Goal: Task Accomplishment & Management: Manage account settings

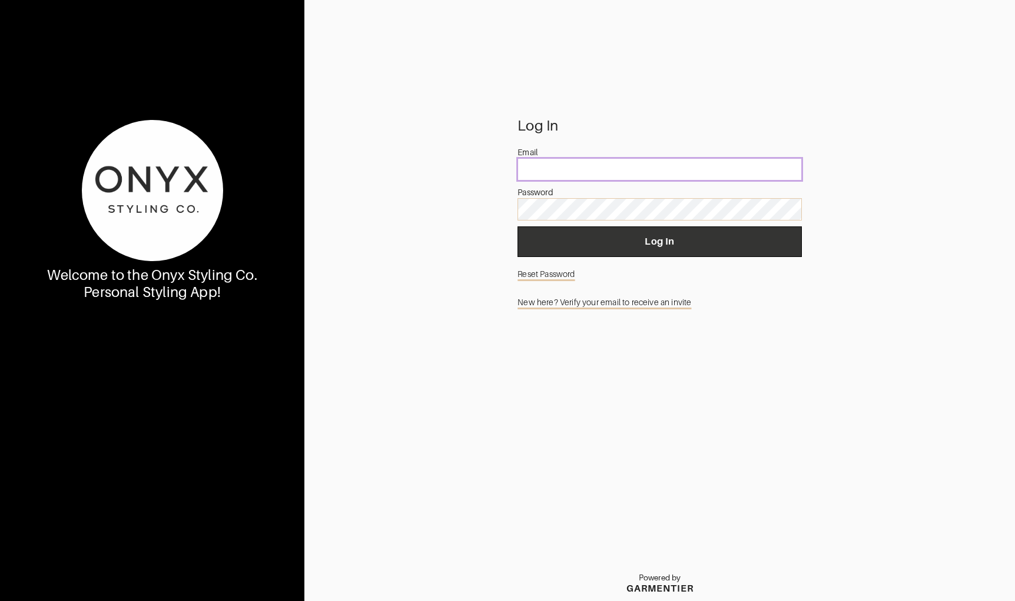
type input "nicolelcamp1315@gmail.com"
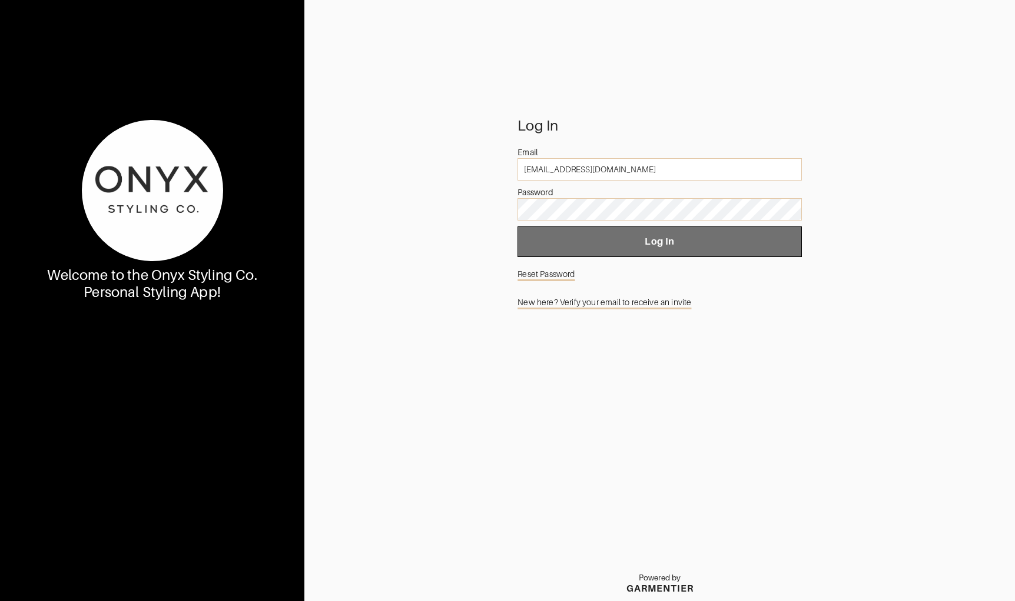
click at [626, 254] on button "Log In" at bounding box center [659, 242] width 284 height 31
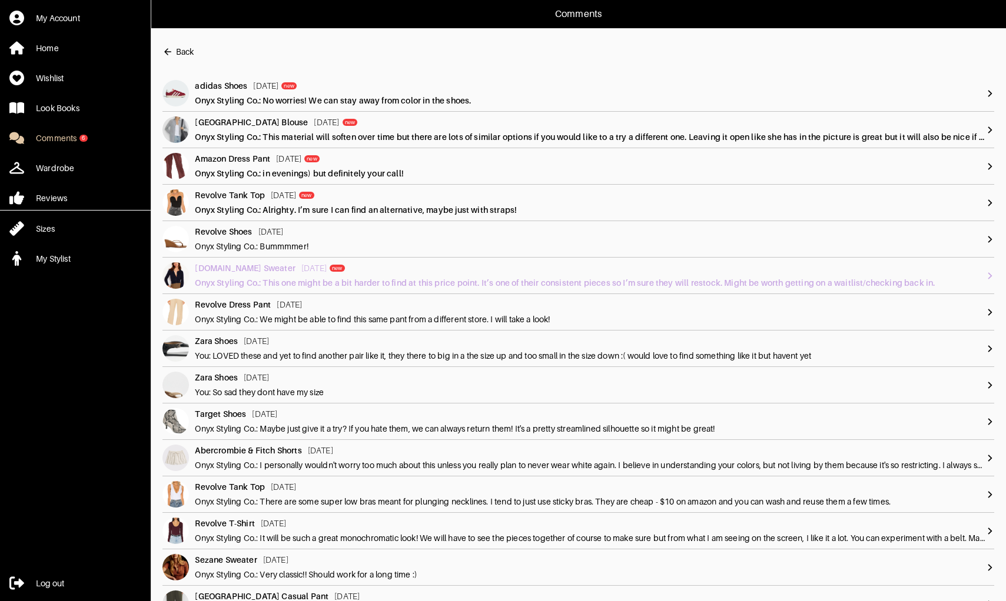
click at [185, 269] on img at bounding box center [175, 275] width 26 height 26
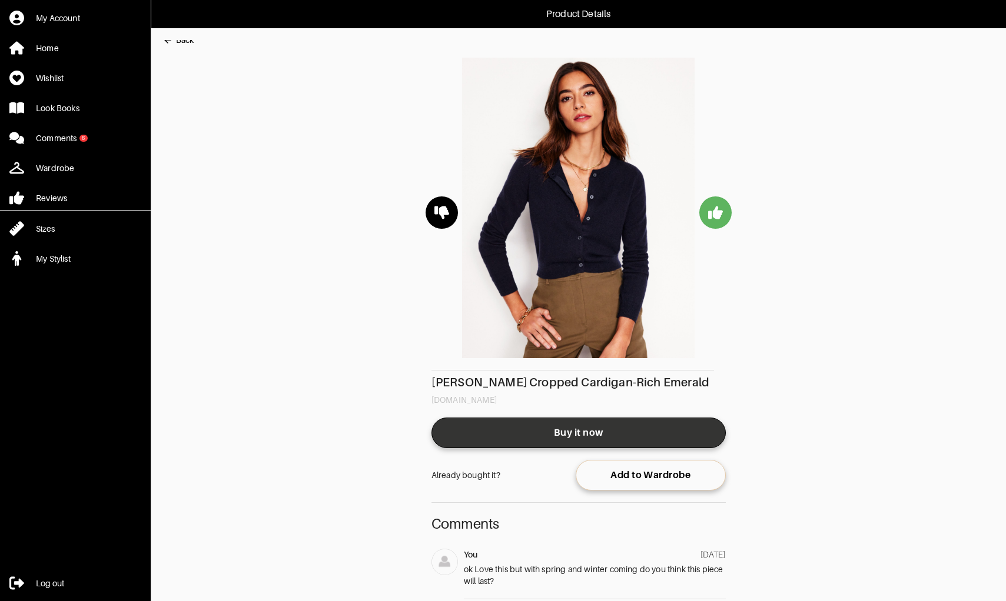
click at [549, 430] on span "Buy it now" at bounding box center [578, 433] width 275 height 12
click at [534, 439] on link "Buy it now" at bounding box center [578, 433] width 294 height 31
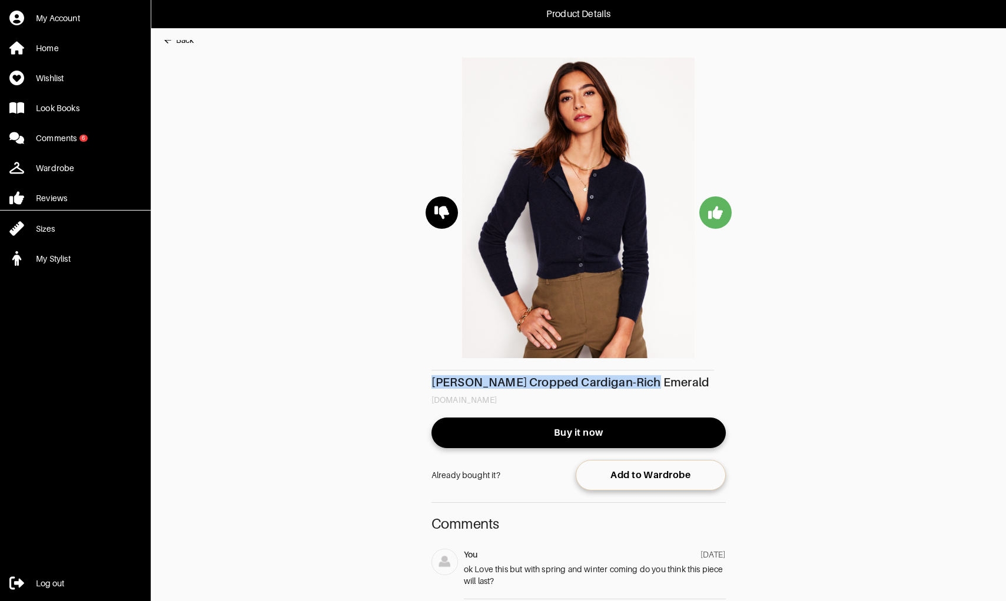
drag, startPoint x: 644, startPoint y: 383, endPoint x: 430, endPoint y: 381, distance: 214.8
click at [430, 381] on main "Back Eva Cashmere Cropped Cardigan-Rich Emerald us.boden.com Buy it now Already…" at bounding box center [572, 481] width 843 height 882
click at [71, 171] on div "Wardrobe" at bounding box center [55, 168] width 38 height 12
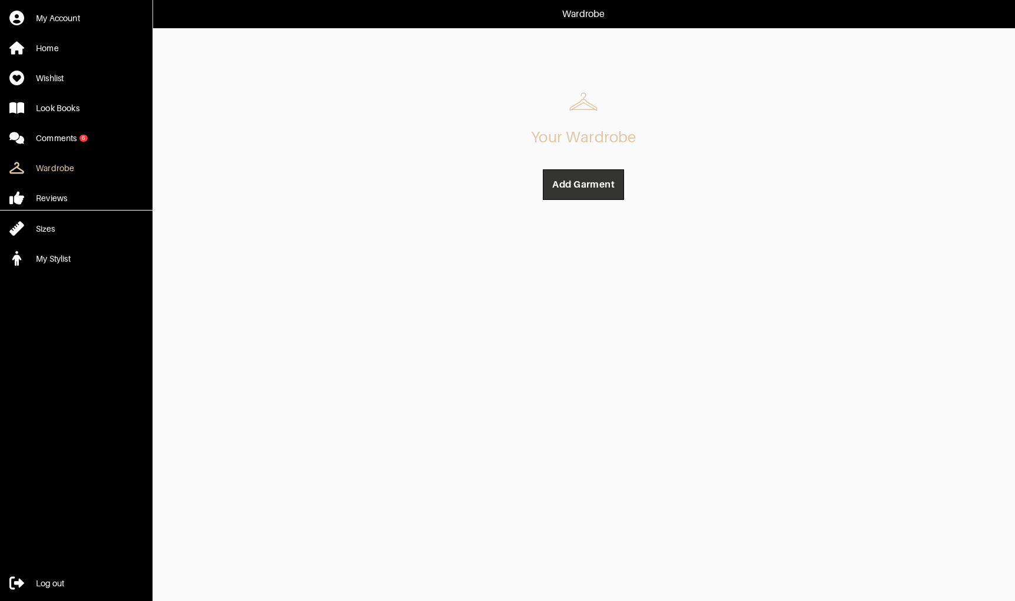
click at [603, 187] on span "Add Garment" at bounding box center [583, 185] width 62 height 12
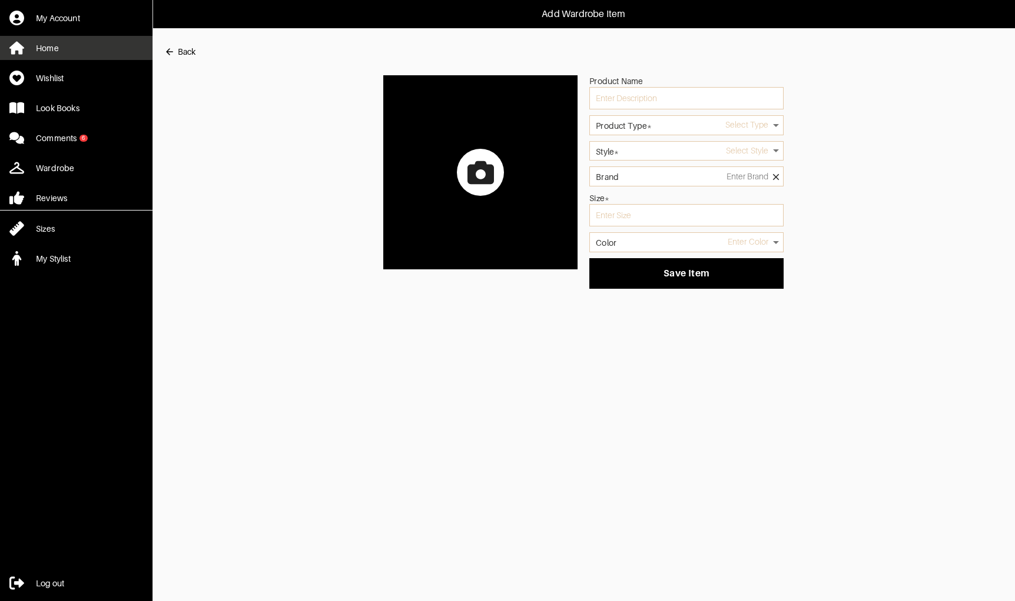
click at [58, 49] on div "Home" at bounding box center [47, 48] width 23 height 12
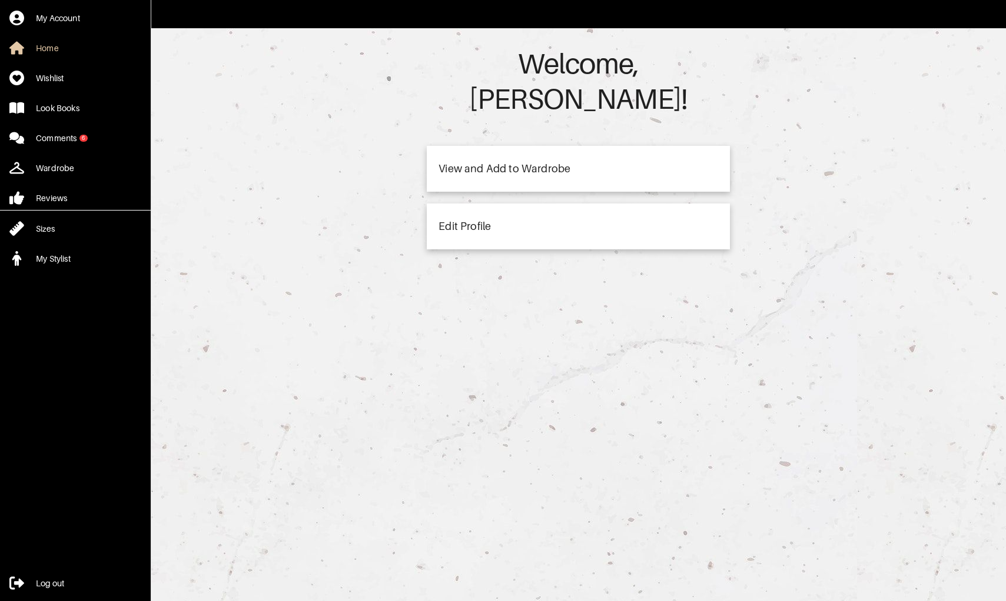
click at [468, 146] on div "View and Add to Wardrobe" at bounding box center [578, 169] width 303 height 46
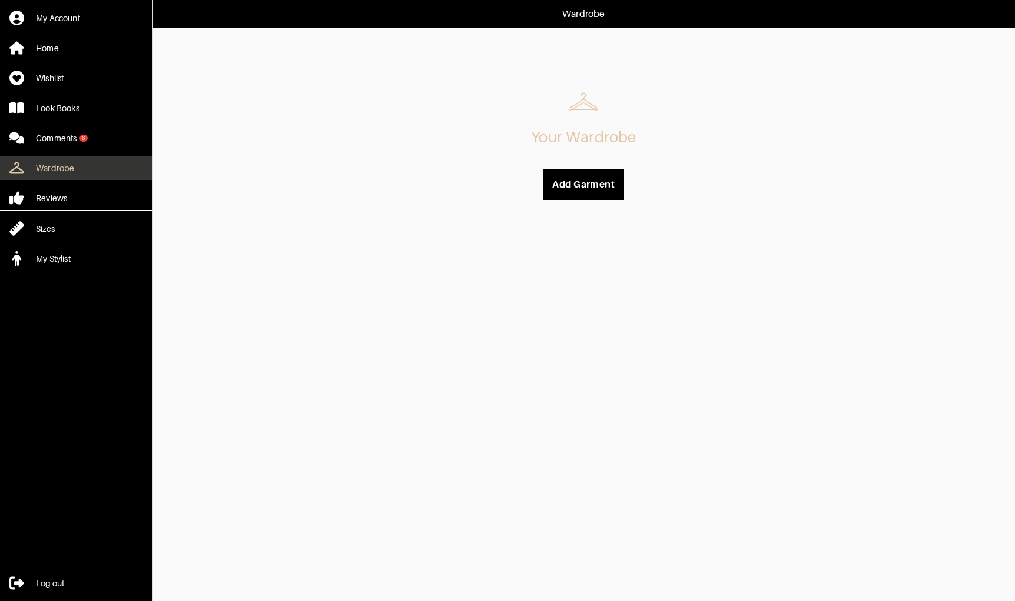
click at [43, 165] on div "Wardrobe" at bounding box center [55, 168] width 38 height 12
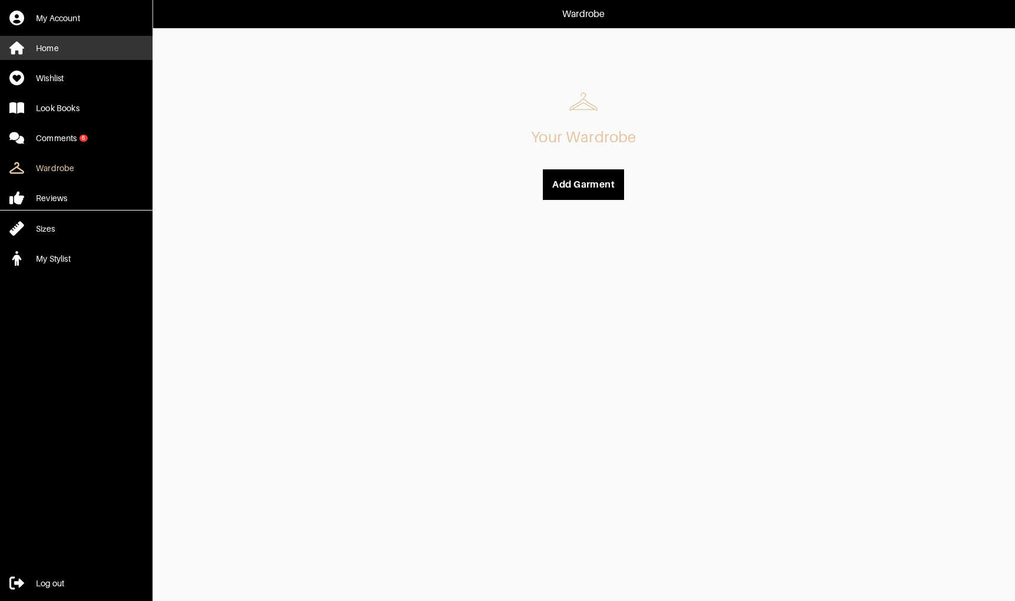
click at [94, 53] on link "Home" at bounding box center [76, 48] width 152 height 24
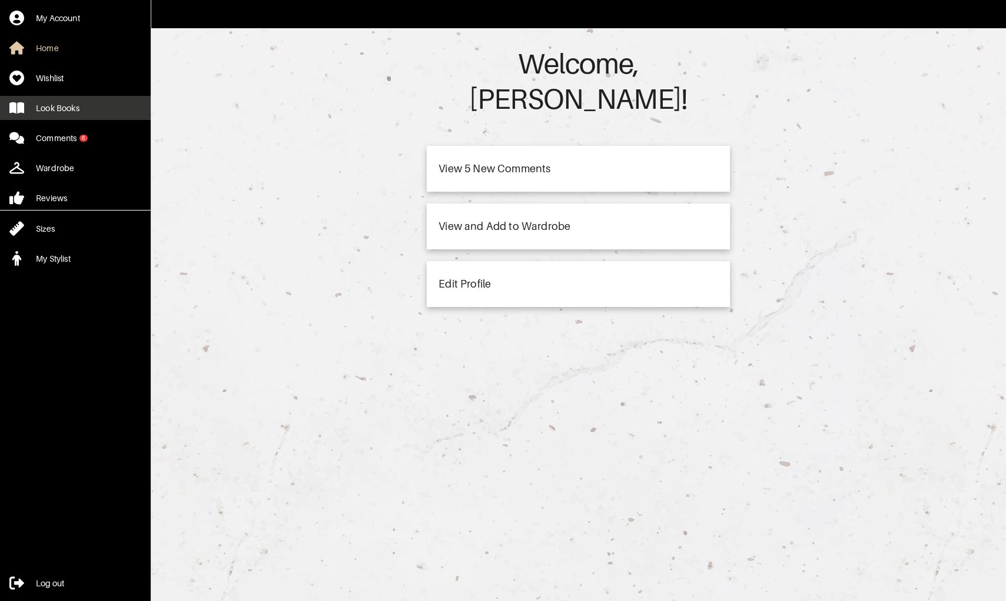
click at [89, 102] on link "Look Books" at bounding box center [75, 108] width 151 height 24
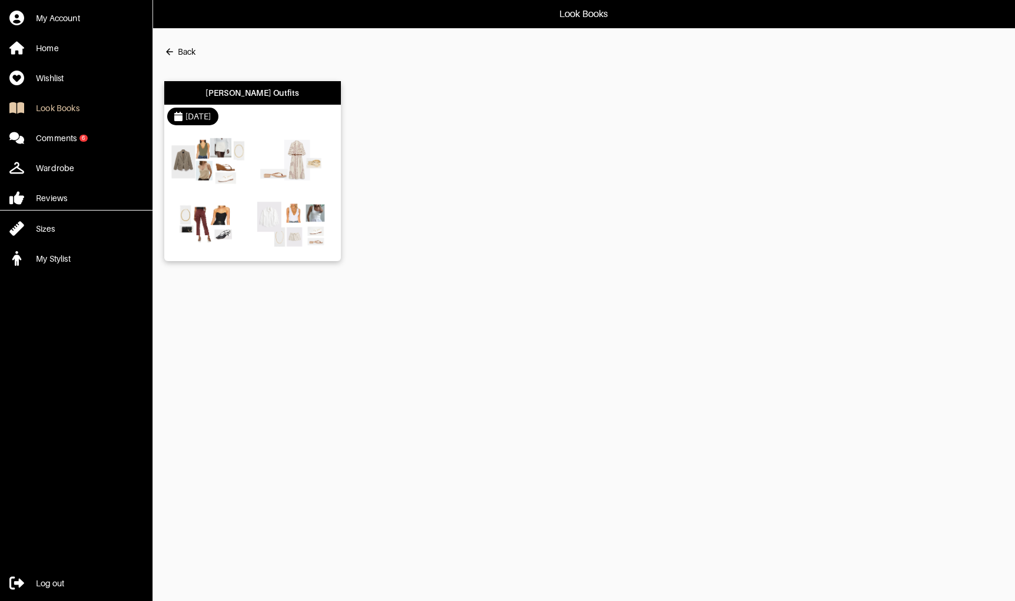
click at [263, 103] on div "[PERSON_NAME] Outfits" at bounding box center [252, 93] width 177 height 24
click at [99, 166] on link "Wardrobe" at bounding box center [76, 168] width 152 height 24
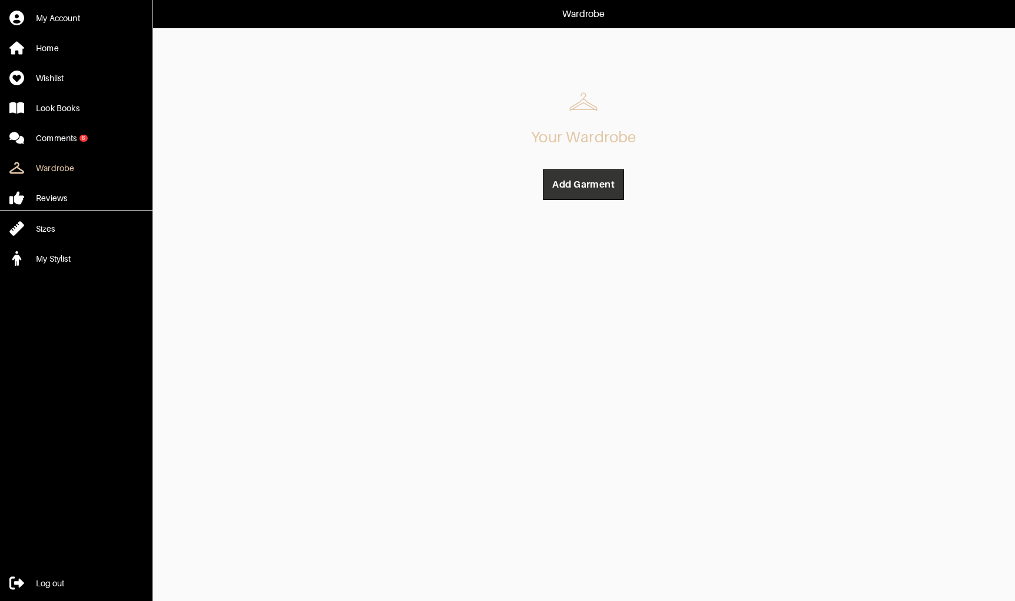
click at [563, 192] on button "Add Garment" at bounding box center [583, 184] width 81 height 31
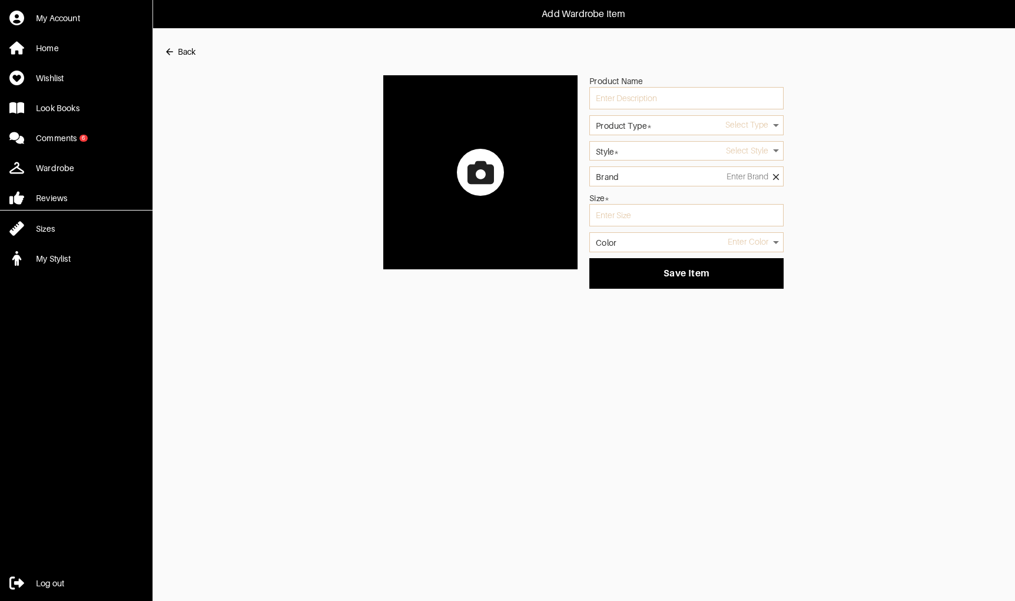
click at [494, 172] on div at bounding box center [480, 172] width 47 height 47
click at [0, 0] on input "file" at bounding box center [0, 0] width 0 height 0
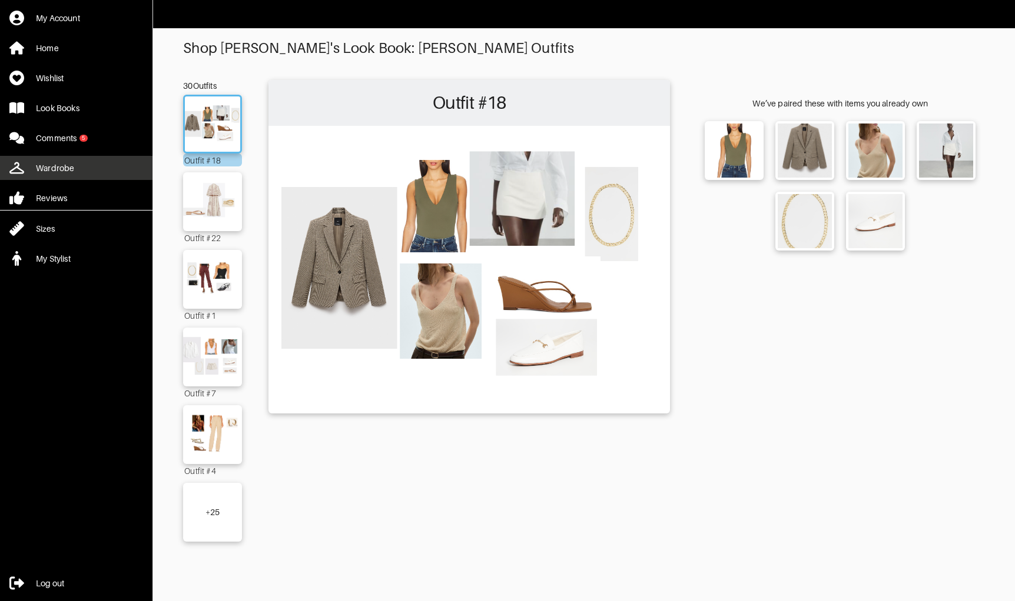
click at [77, 159] on link "Wardrobe" at bounding box center [76, 168] width 152 height 24
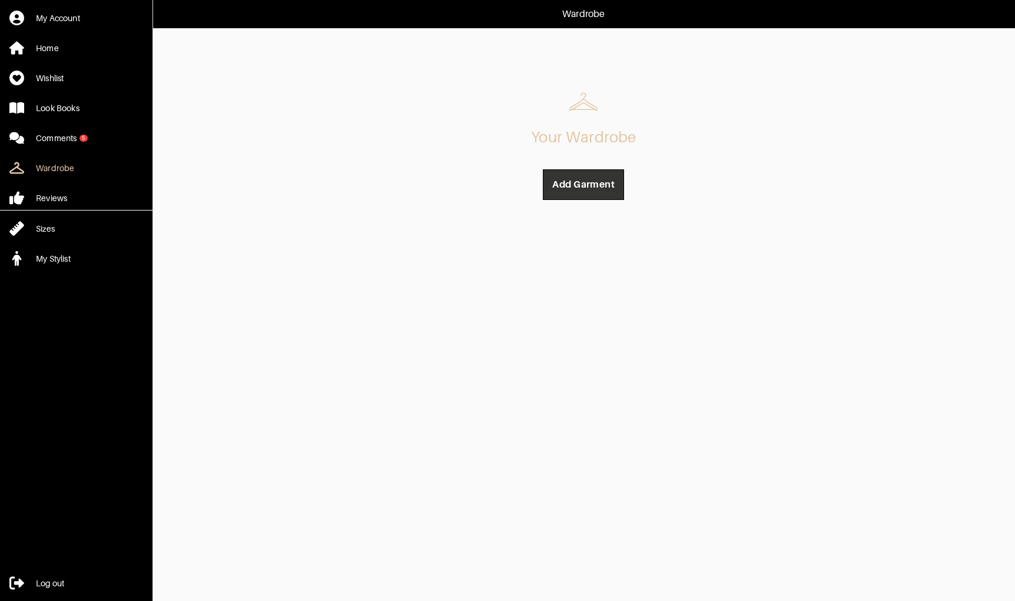
click at [569, 190] on span "Add Garment" at bounding box center [583, 185] width 62 height 12
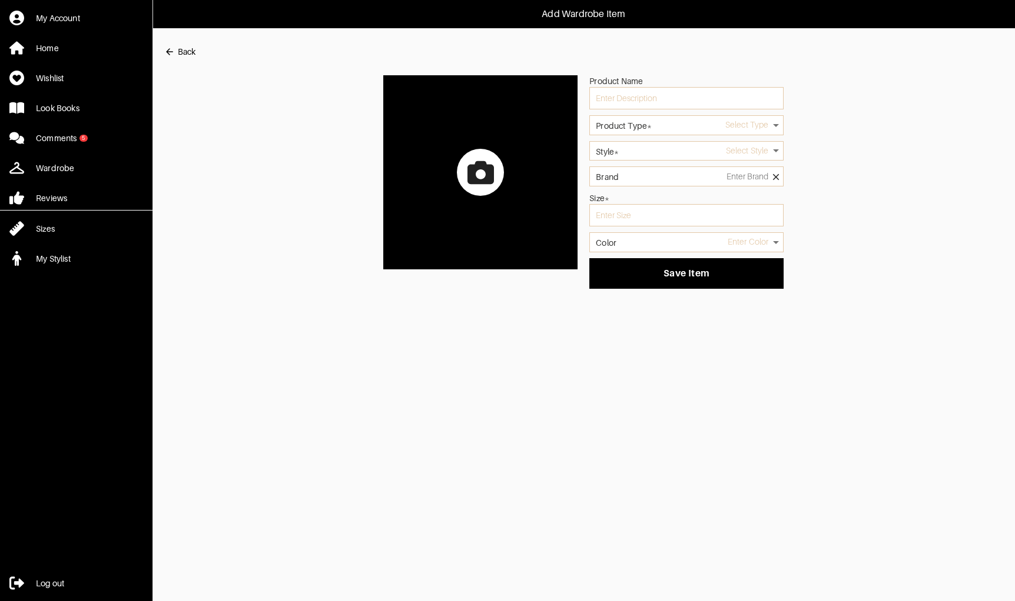
click at [461, 175] on div at bounding box center [480, 172] width 47 height 47
click at [0, 0] on input "file" at bounding box center [0, 0] width 0 height 0
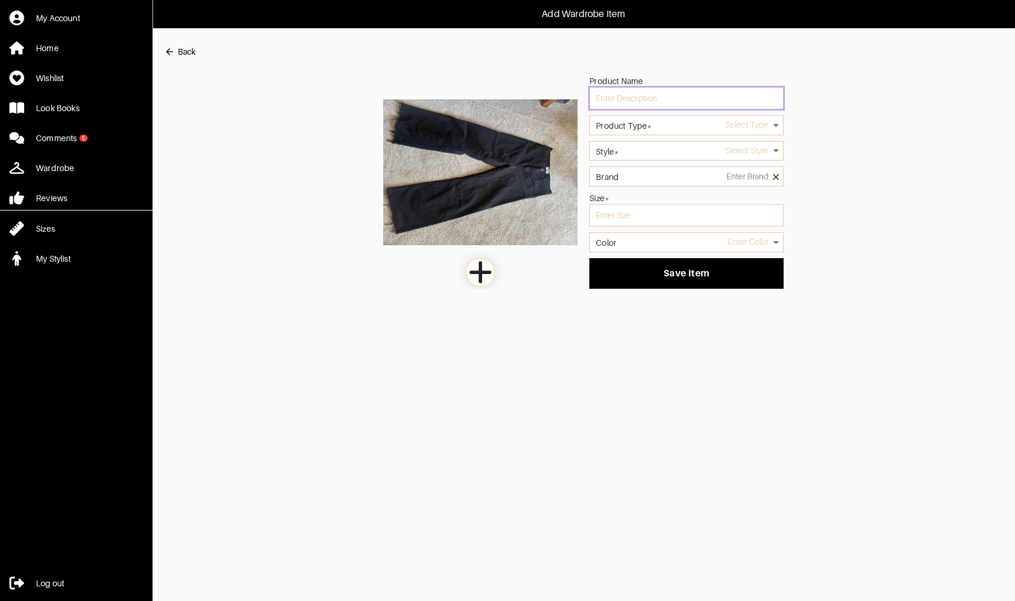
click at [662, 102] on input "text" at bounding box center [686, 98] width 194 height 22
click at [650, 99] on input "P" at bounding box center [686, 98] width 194 height 22
paste input "pistola"
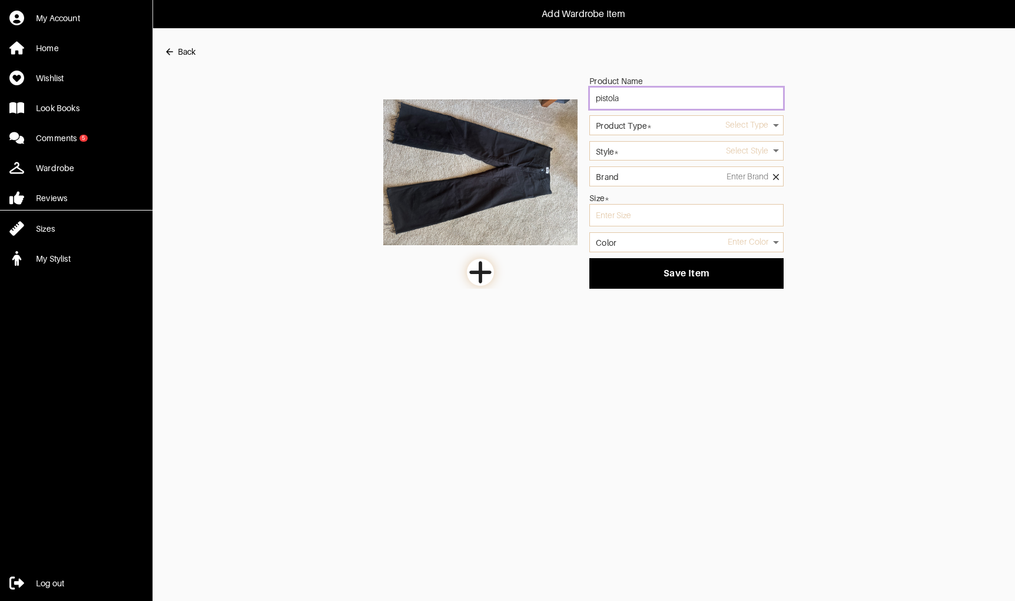
type input "pistola"
click at [651, 124] on label "Product Type*" at bounding box center [624, 126] width 56 height 8
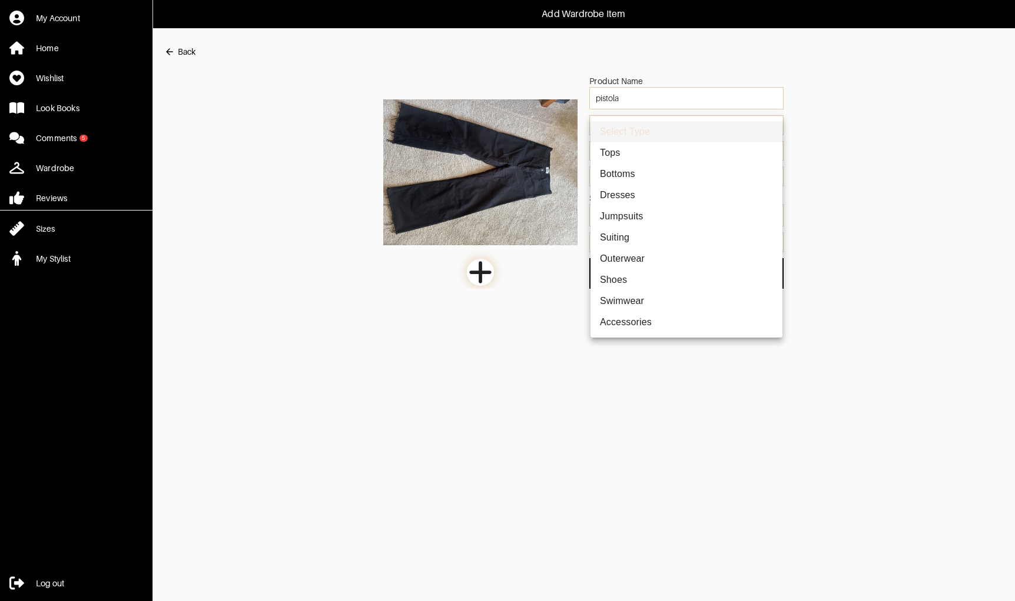
click at [656, 127] on body "Add Wardrobe Item My Account Home Wishlist Look Books Comments 5 Wardrobe Revie…" at bounding box center [507, 144] width 1015 height 289
click at [656, 172] on li "Bottoms" at bounding box center [686, 174] width 192 height 21
type input "2"
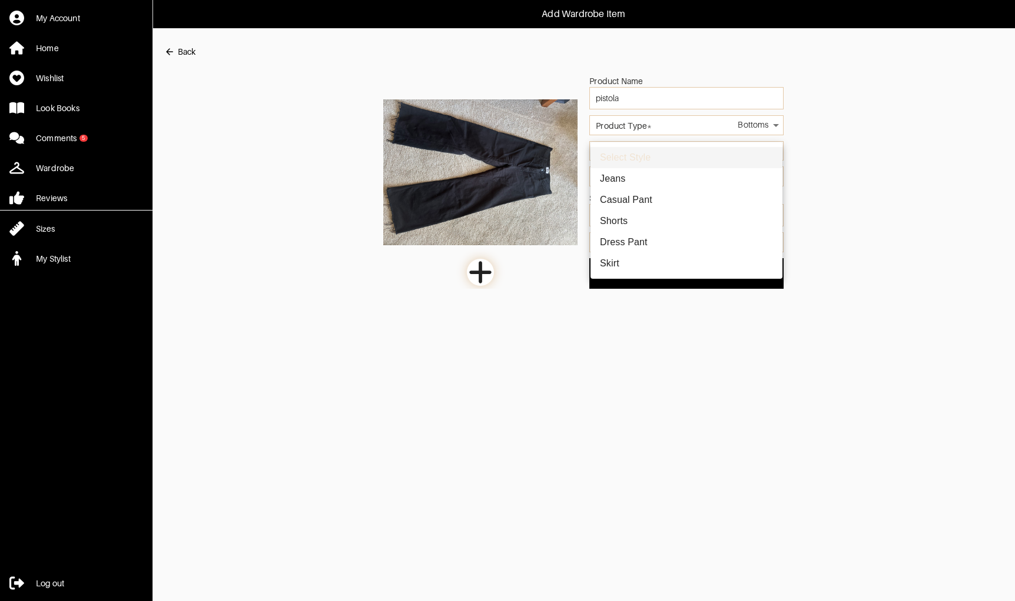
click at [662, 151] on body "Add Wardrobe Item My Account Home Wishlist Look Books Comments 5 Wardrobe Revie…" at bounding box center [507, 144] width 1015 height 289
click at [656, 172] on li "Jeans" at bounding box center [686, 178] width 192 height 21
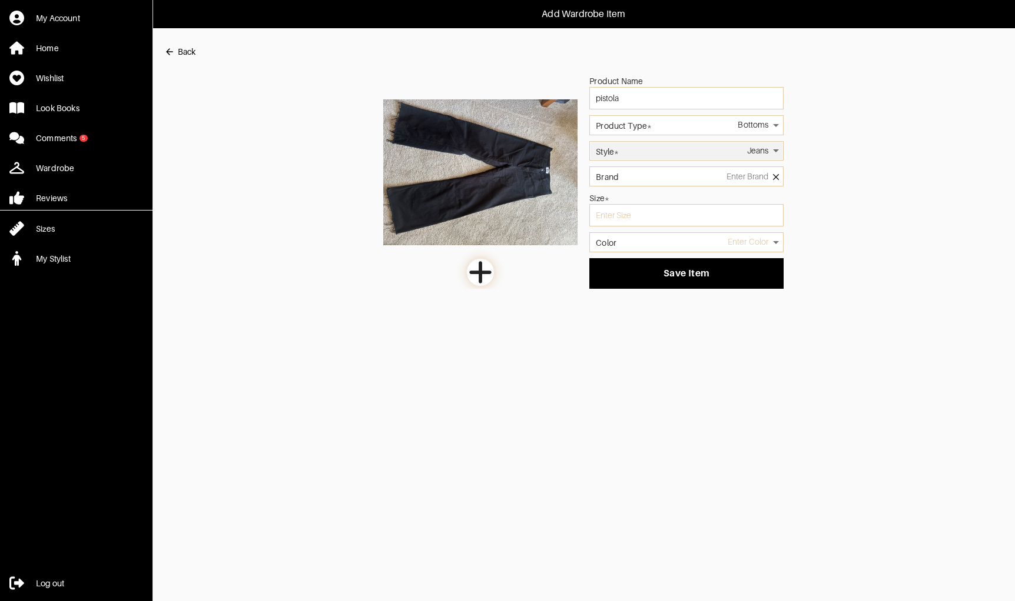
type input "10"
click at [656, 178] on input "Brand" at bounding box center [686, 177] width 194 height 20
paste input "pistola"
click at [650, 192] on li "Pistola" at bounding box center [686, 196] width 184 height 9
type input "Pistola"
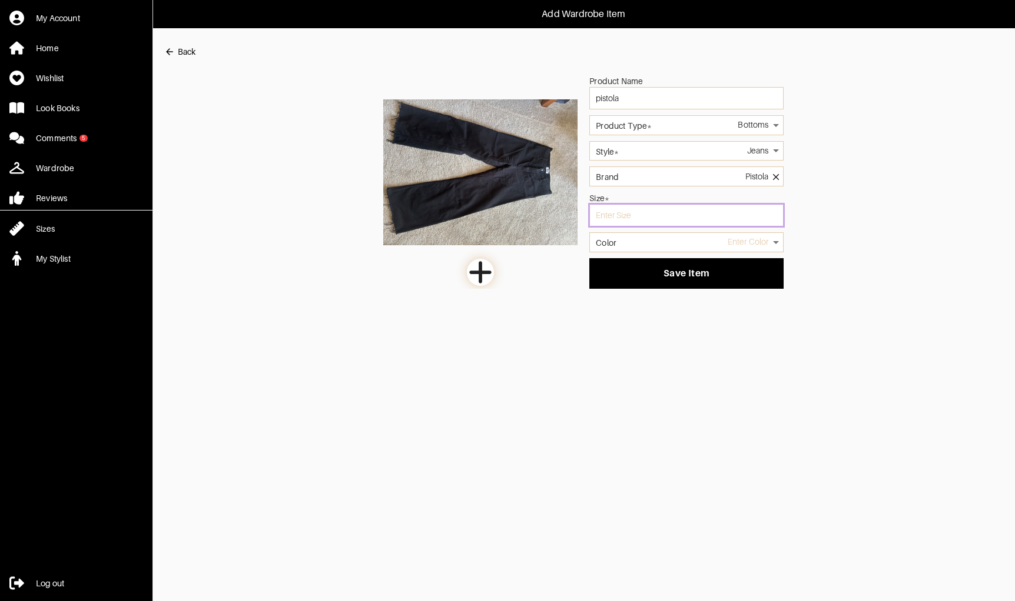
click at [643, 217] on input "text" at bounding box center [686, 215] width 194 height 22
type input "27"
click at [751, 242] on body "Add Wardrobe Item My Account Home Wishlist Look Books Comments 5 Wardrobe Revie…" at bounding box center [507, 144] width 1015 height 289
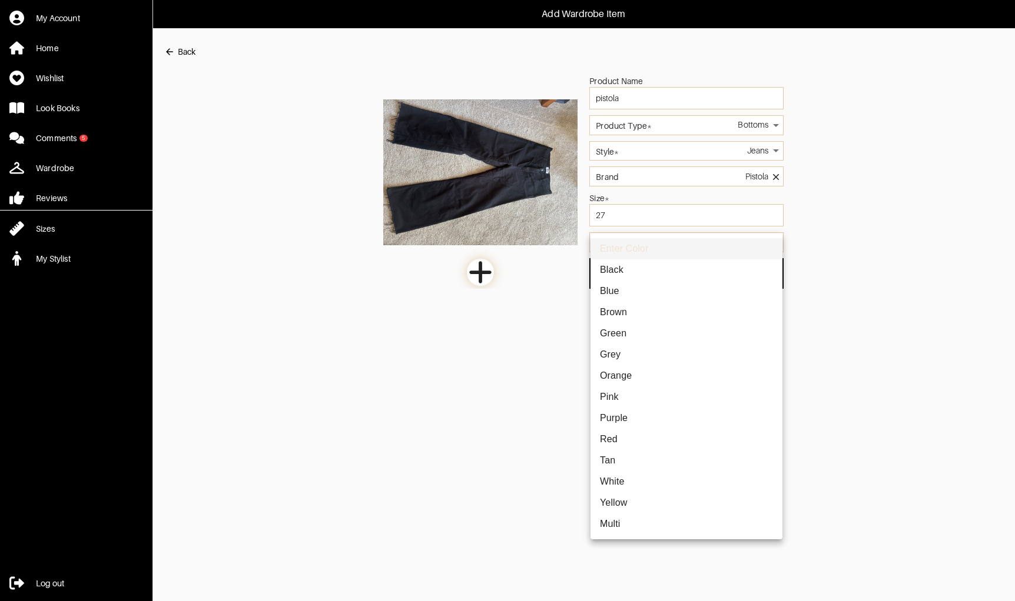
click at [725, 270] on li "Black" at bounding box center [686, 270] width 192 height 21
type input "black"
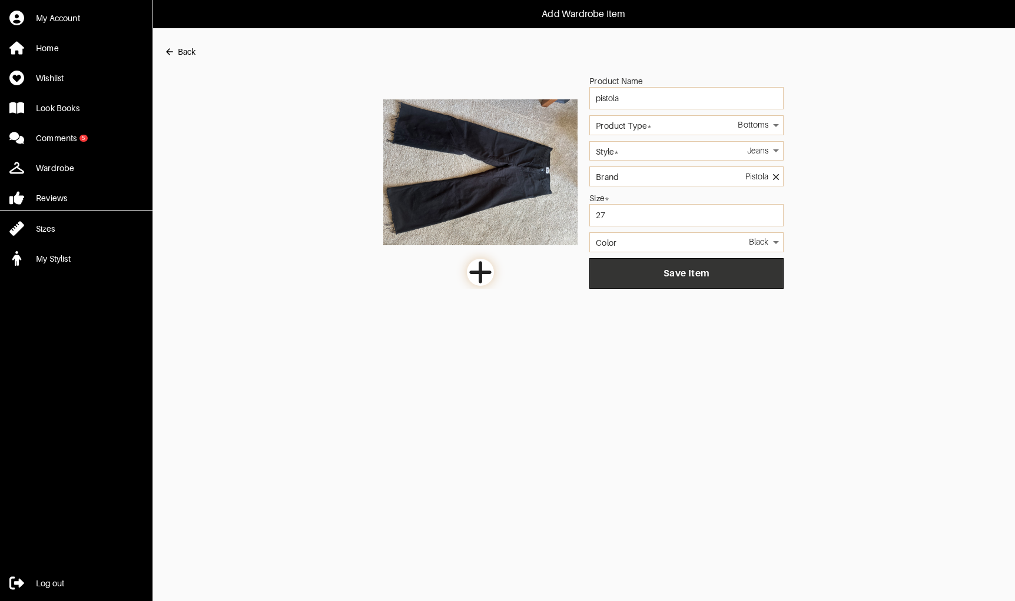
click at [727, 280] on button "Save Item" at bounding box center [686, 273] width 194 height 31
click at [727, 280] on button "button" at bounding box center [686, 273] width 194 height 31
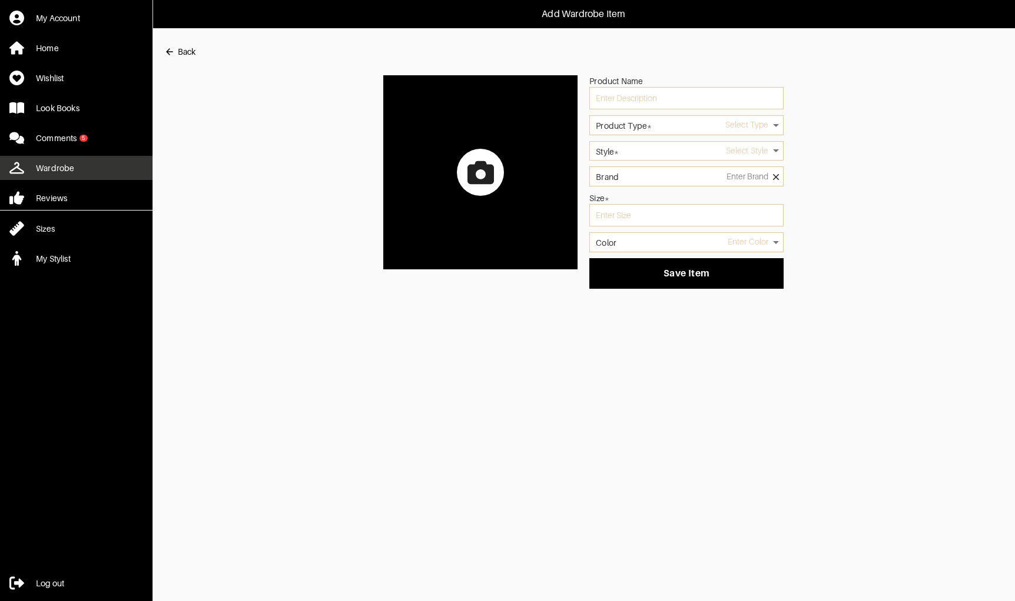
click at [71, 173] on div "Wardrobe" at bounding box center [55, 168] width 38 height 12
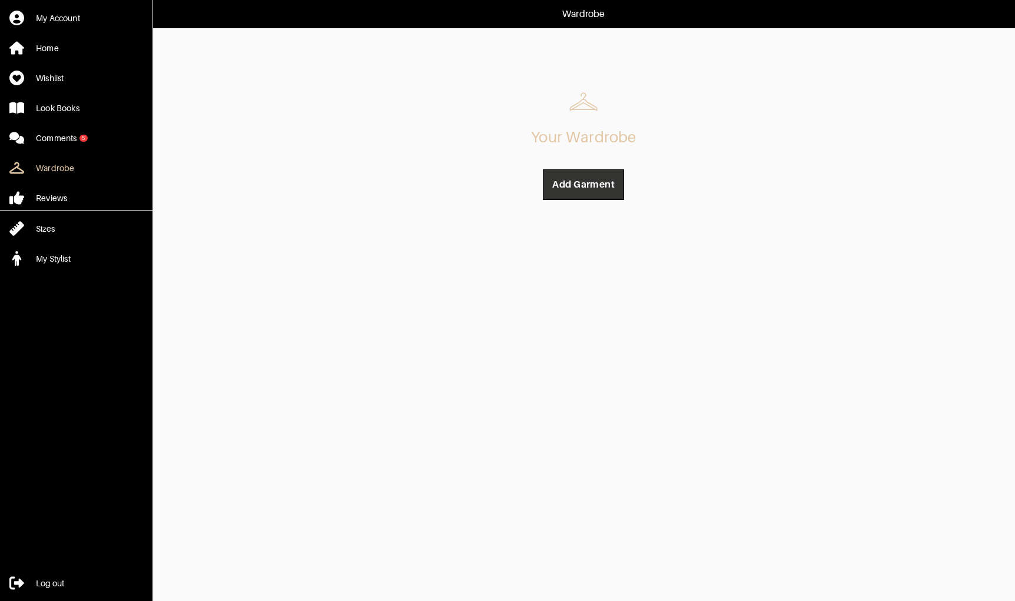
click at [559, 192] on button "Add Garment" at bounding box center [583, 184] width 81 height 31
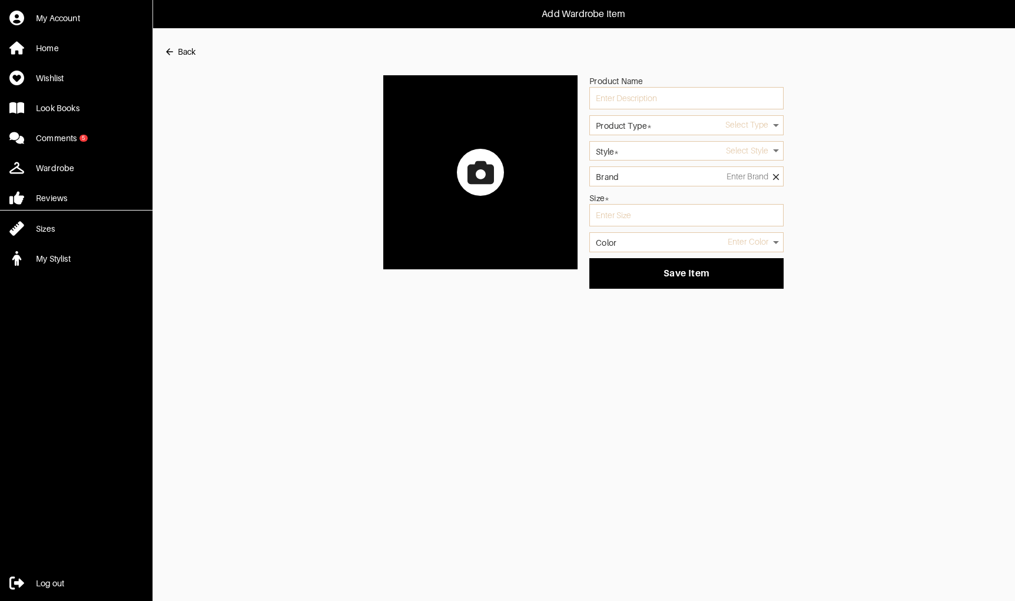
click at [444, 207] on label at bounding box center [480, 172] width 194 height 194
click at [0, 0] on input "file" at bounding box center [0, 0] width 0 height 0
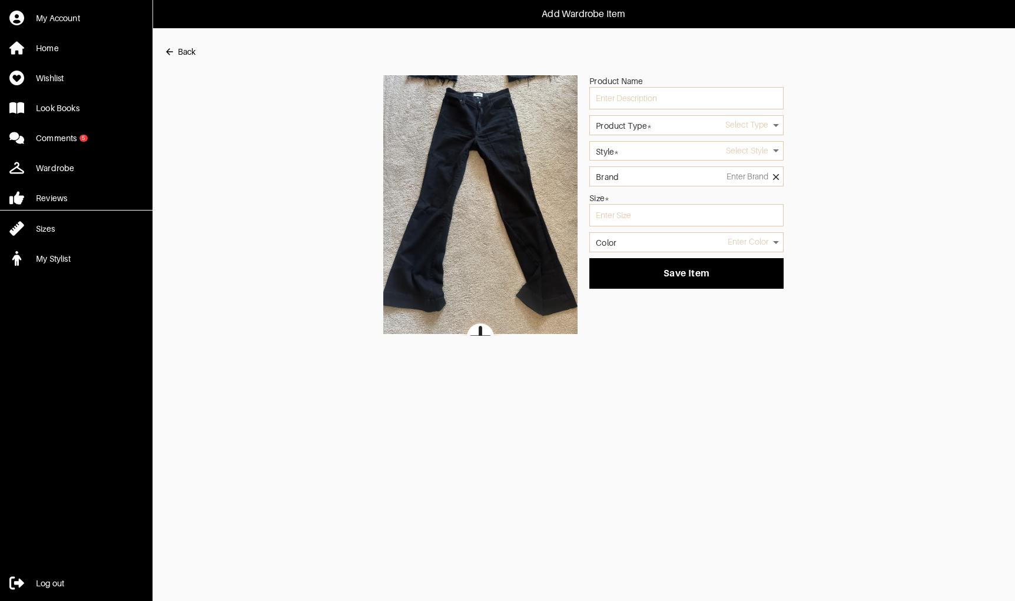
click at [678, 128] on body "Add Wardrobe Item My Account Home Wishlist Look Books Comments 5 Wardrobe Revie…" at bounding box center [507, 168] width 1015 height 336
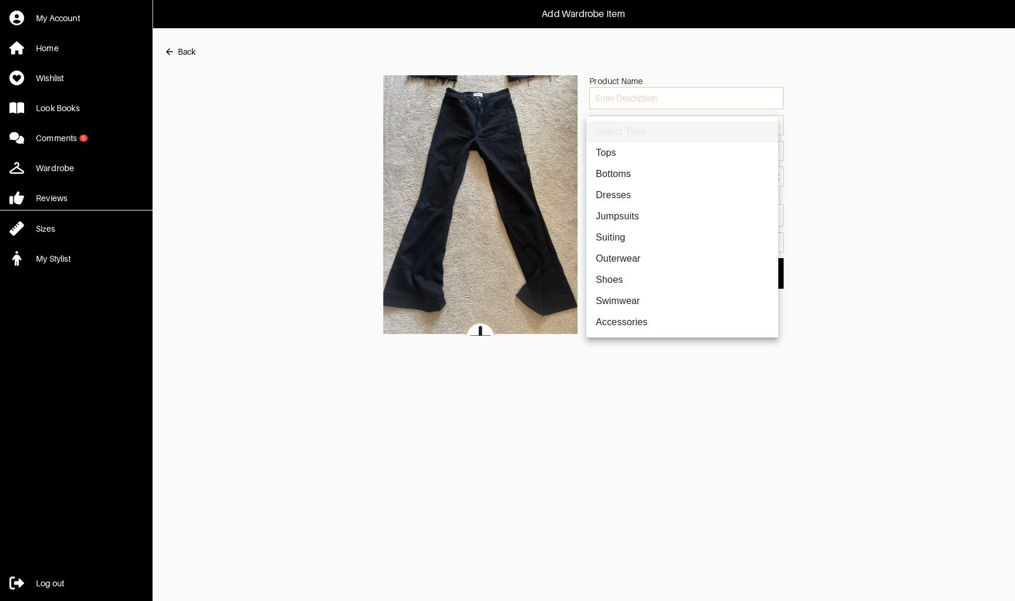
click at [647, 167] on li "Bottoms" at bounding box center [682, 174] width 192 height 21
type input "2"
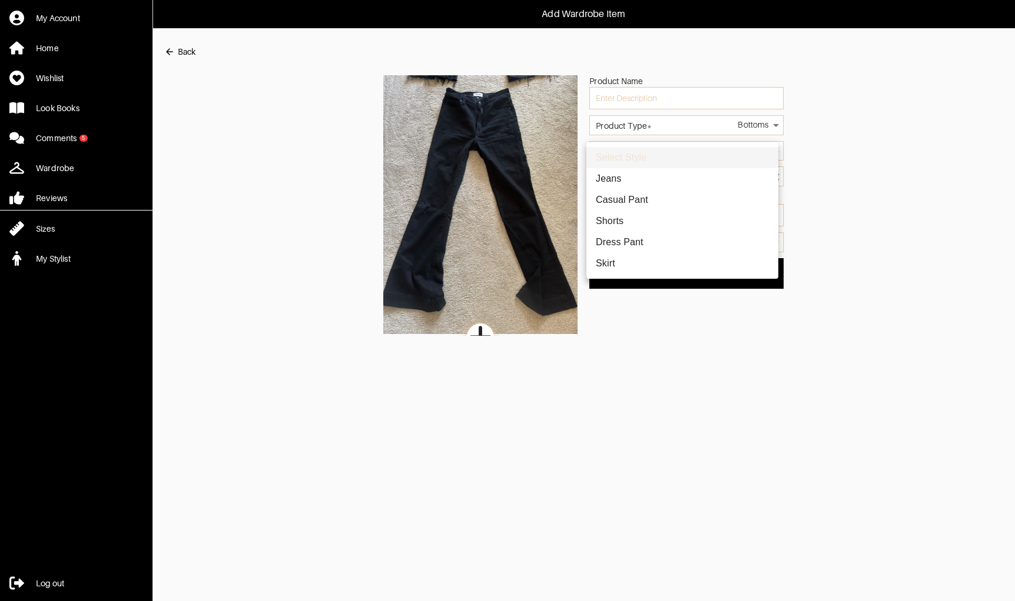
click at [653, 156] on body "Add Wardrobe Item My Account Home Wishlist Look Books Comments 5 Wardrobe Revie…" at bounding box center [507, 168] width 1015 height 336
click at [642, 180] on li "Jeans" at bounding box center [682, 178] width 192 height 21
type input "10"
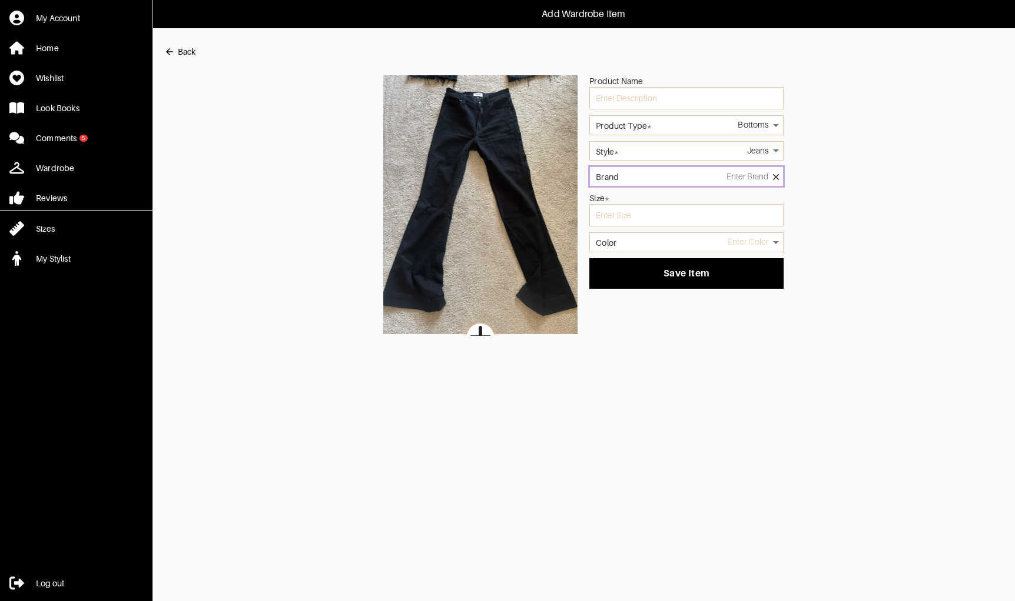
click at [652, 176] on input "Brand" at bounding box center [686, 177] width 194 height 20
type input "pi"
click at [602, 217] on input "text" at bounding box center [686, 215] width 194 height 22
type input "27"
click at [637, 150] on body "Add Wardrobe Item My Account Home Wishlist Look Books Comments 5 Wardrobe Revie…" at bounding box center [507, 168] width 1015 height 336
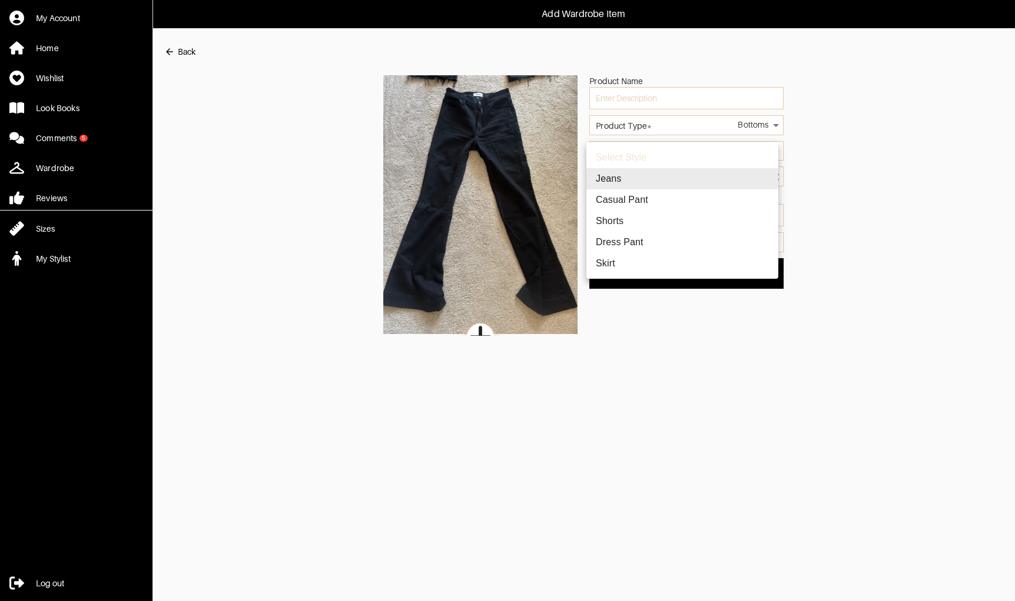
click at [922, 183] on div at bounding box center [507, 300] width 1015 height 601
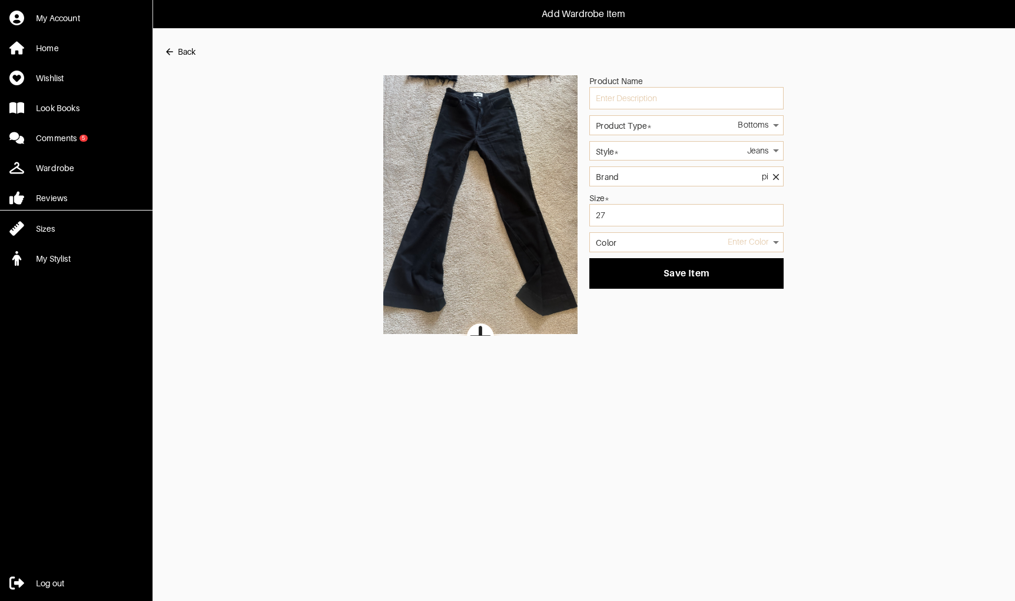
click at [770, 176] on icon at bounding box center [775, 177] width 11 height 14
click at [747, 177] on input "Brand" at bounding box center [686, 177] width 194 height 20
click at [686, 195] on li "Pistola" at bounding box center [686, 196] width 184 height 9
type input "Pistola"
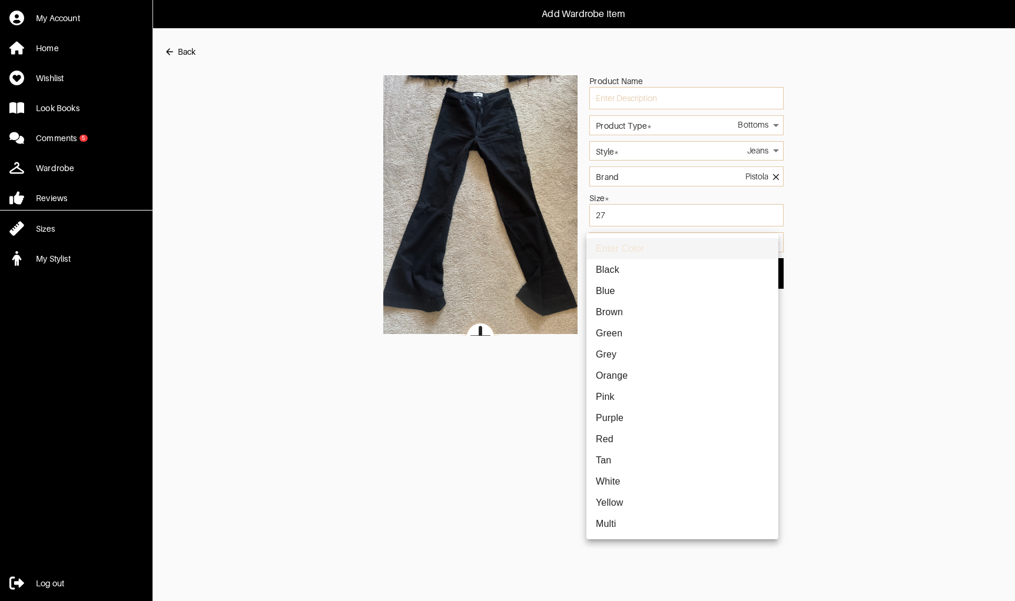
click at [684, 250] on body "Add Wardrobe Item My Account Home Wishlist Look Books Comments 5 Wardrobe Revie…" at bounding box center [507, 168] width 1015 height 336
click at [653, 272] on li "Black" at bounding box center [682, 270] width 192 height 21
type input "black"
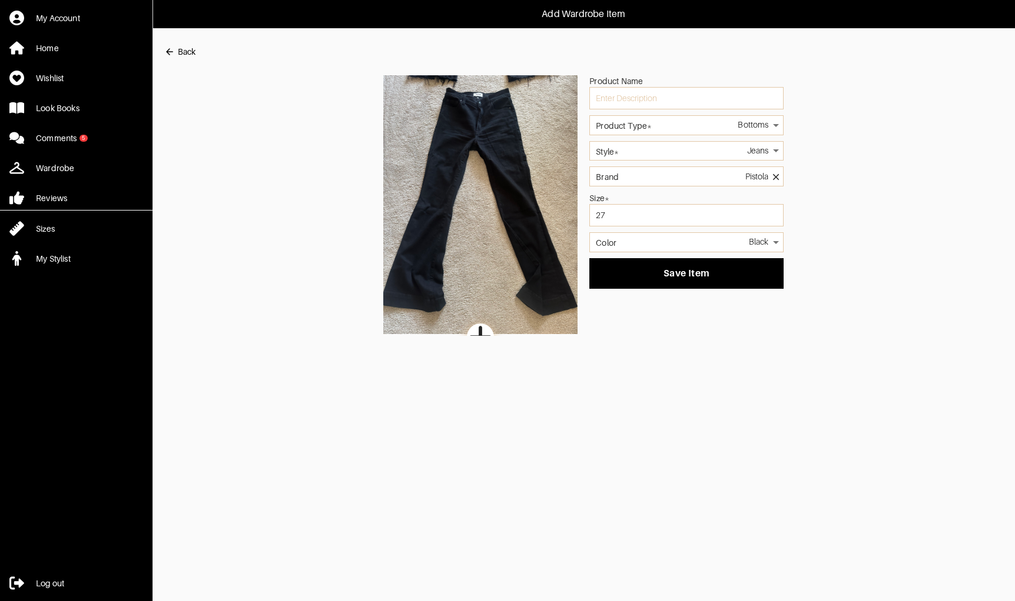
click at [653, 272] on span "Save Item" at bounding box center [686, 274] width 175 height 12
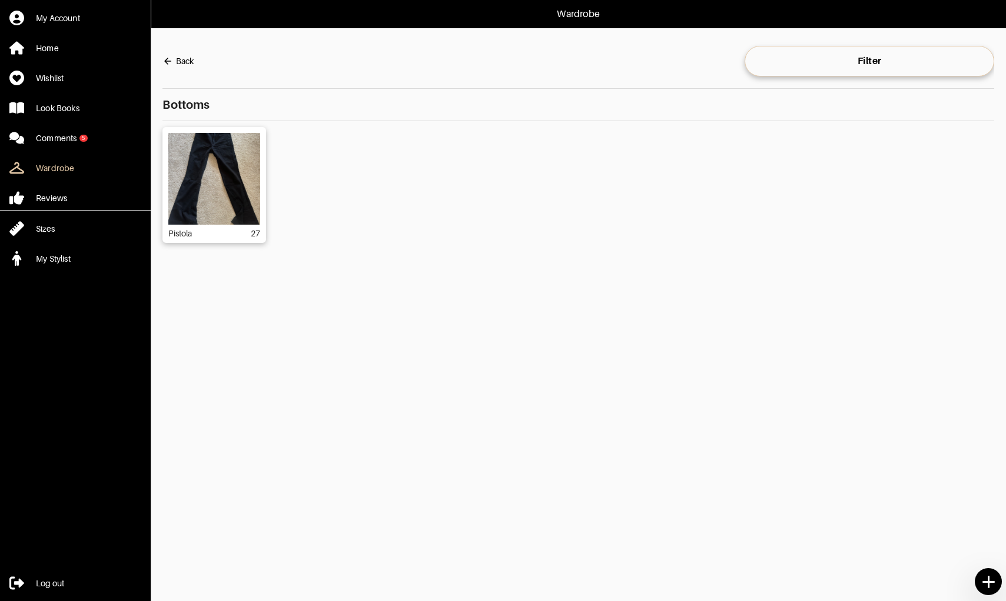
click at [979, 583] on icon at bounding box center [988, 582] width 21 height 21
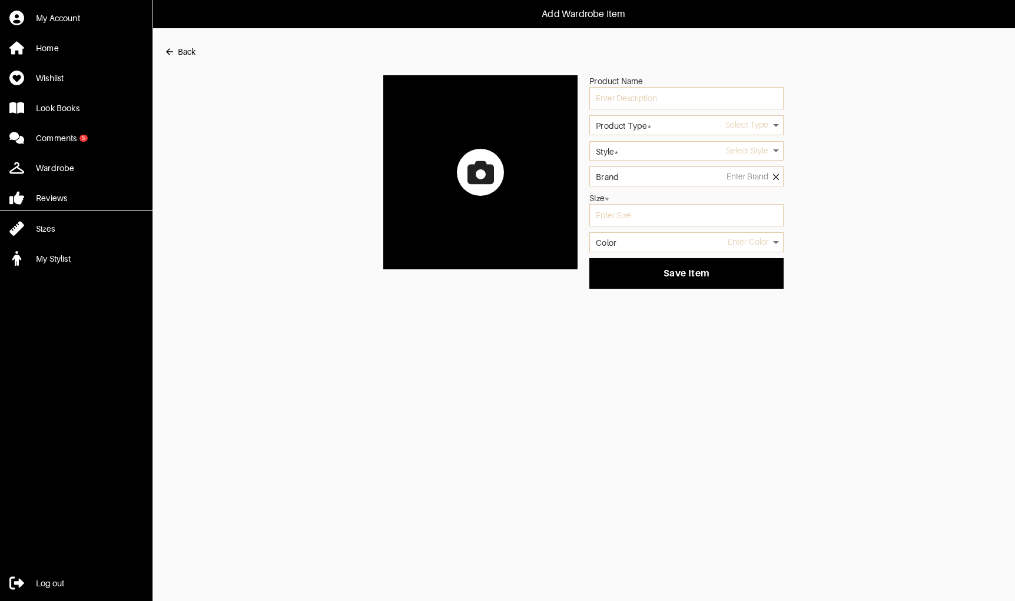
click at [473, 159] on icon at bounding box center [480, 172] width 26 height 26
click at [0, 0] on input "file" at bounding box center [0, 0] width 0 height 0
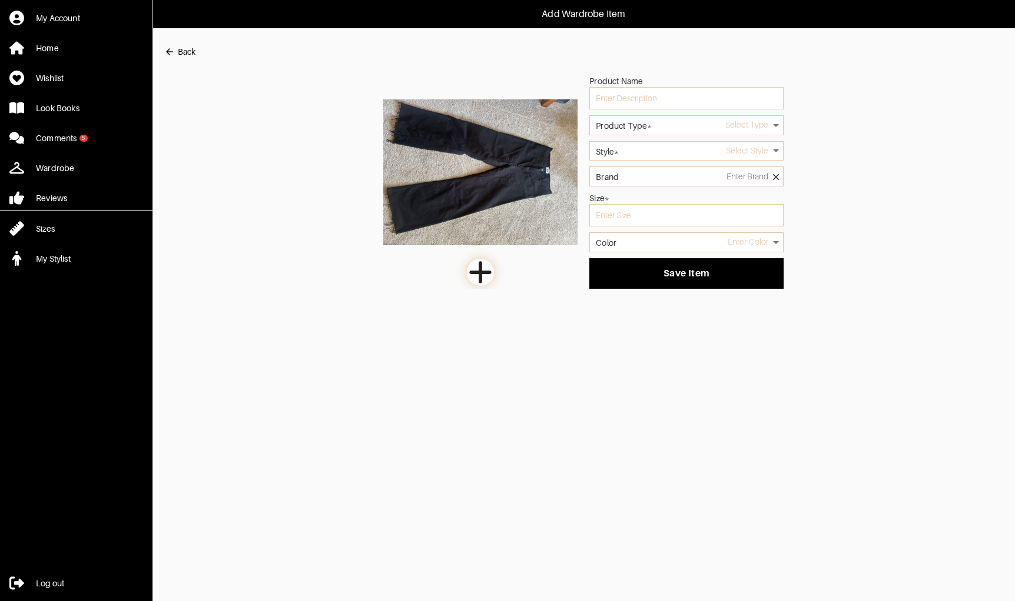
click at [679, 132] on body "Add Wardrobe Item My Account Home Wishlist Look Books Comments 5 Wardrobe Revie…" at bounding box center [507, 144] width 1015 height 289
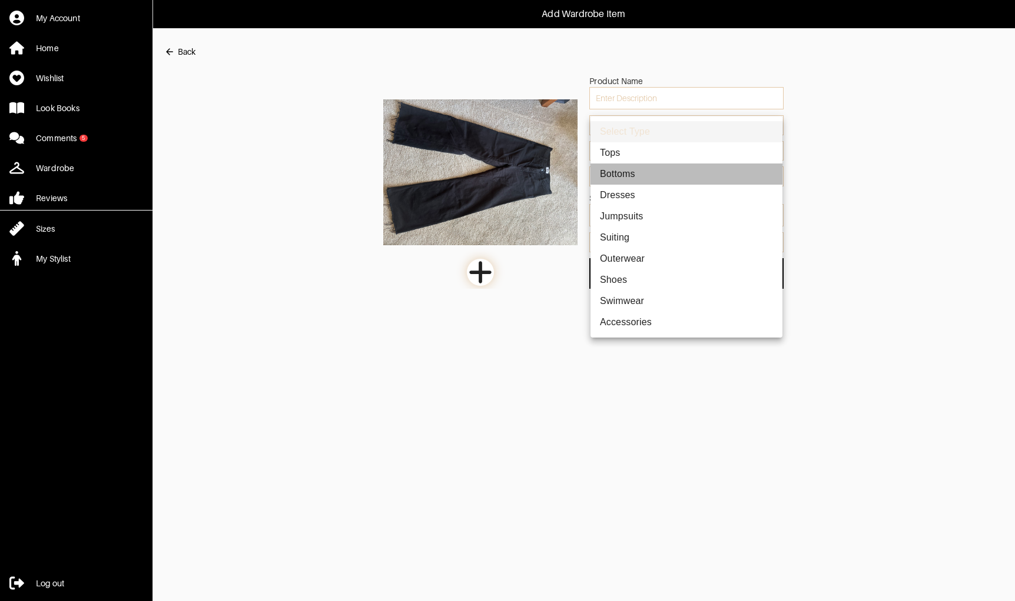
click at [646, 172] on li "Bottoms" at bounding box center [686, 174] width 192 height 21
type input "2"
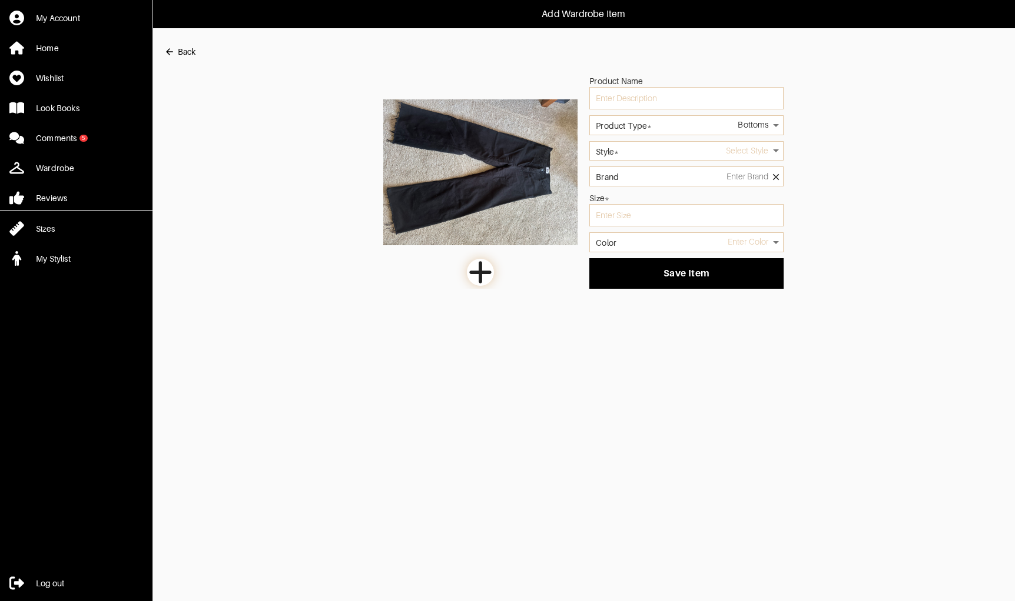
click at [653, 154] on body "Add Wardrobe Item My Account Home Wishlist Look Books Comments 5 Wardrobe Revie…" at bounding box center [507, 144] width 1015 height 289
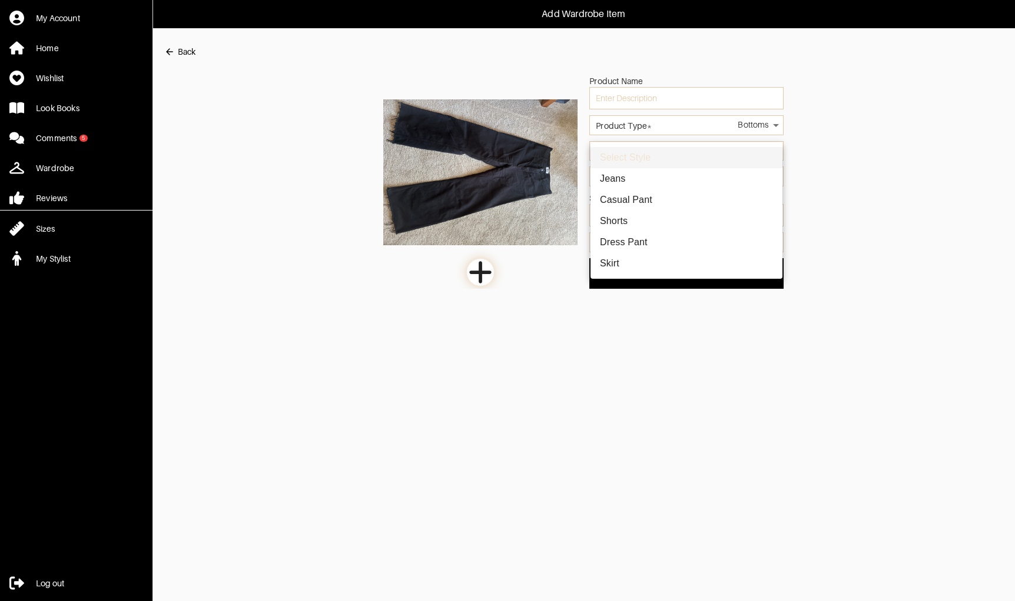
click at [643, 186] on li "Jeans" at bounding box center [686, 178] width 192 height 21
type input "10"
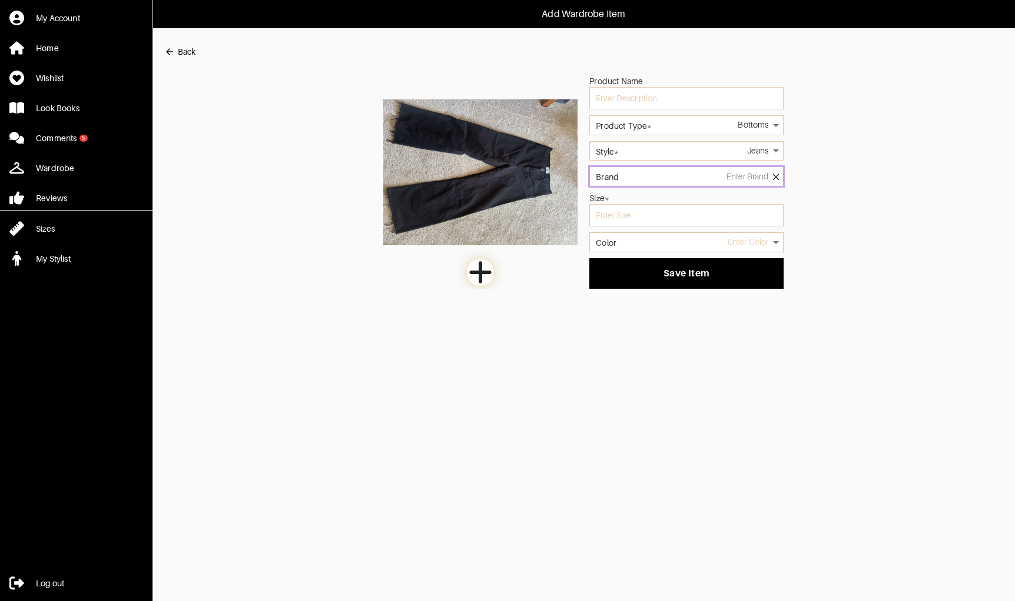
click at [648, 175] on input "Brand" at bounding box center [686, 177] width 194 height 20
click at [764, 177] on input "pi" at bounding box center [686, 177] width 194 height 20
paste input "stola"
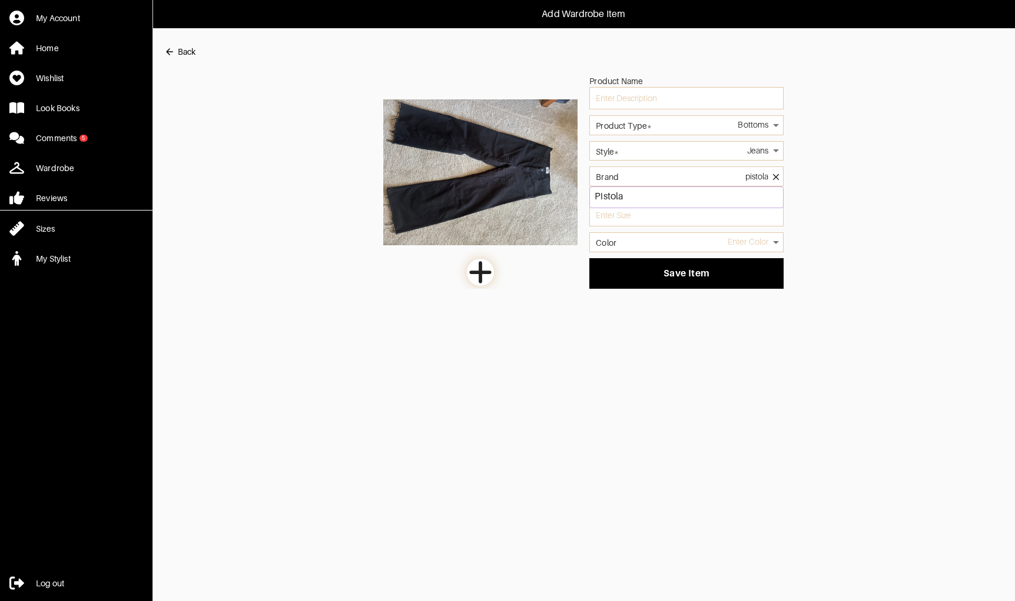
click at [753, 200] on li "Pistola" at bounding box center [686, 196] width 184 height 9
type input "Pistola"
click at [739, 211] on input "text" at bounding box center [686, 215] width 194 height 22
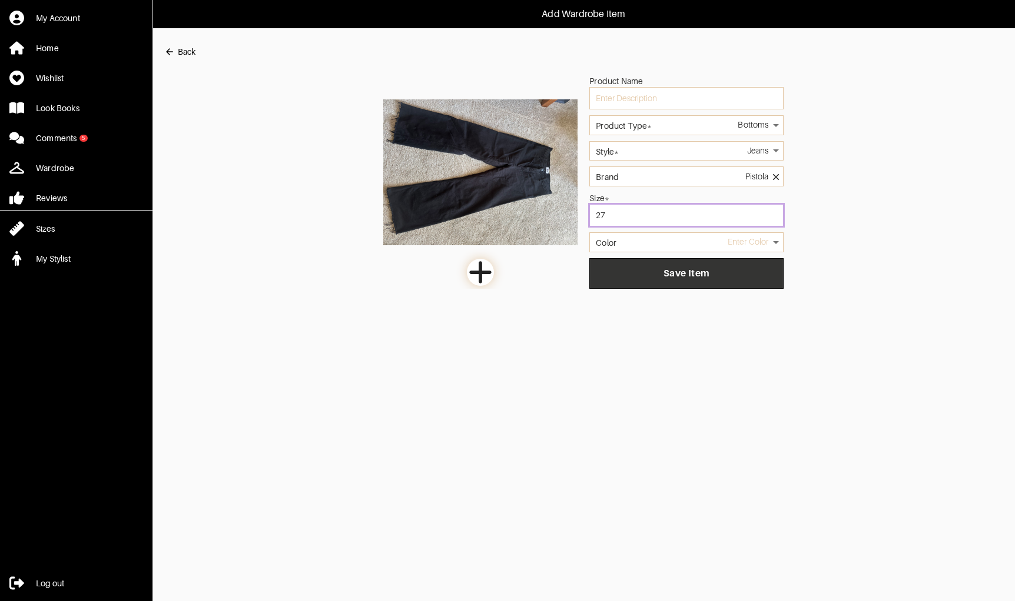
type input "27"
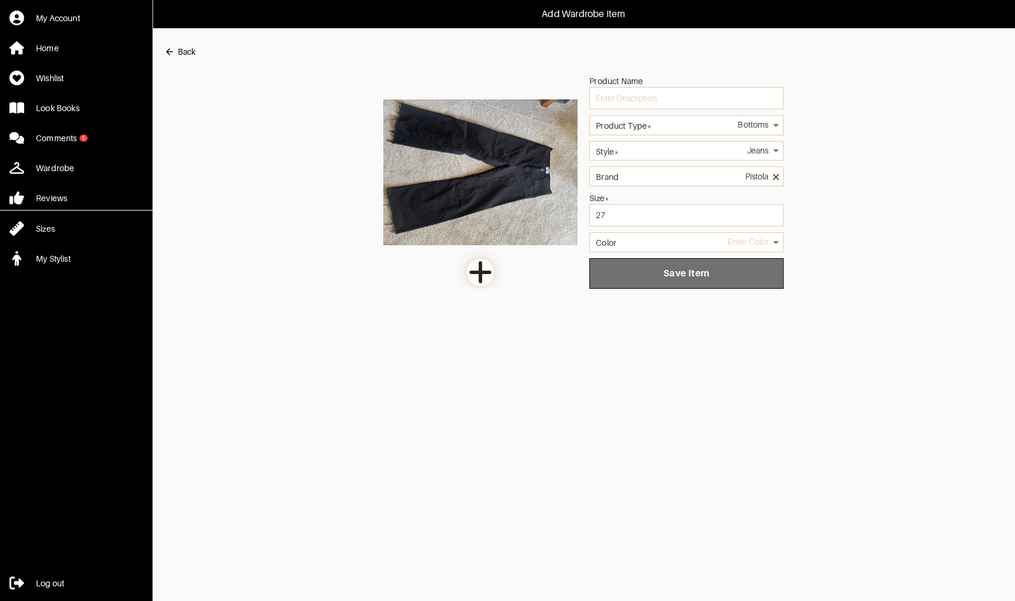
click at [720, 277] on span "Save Item" at bounding box center [686, 274] width 175 height 12
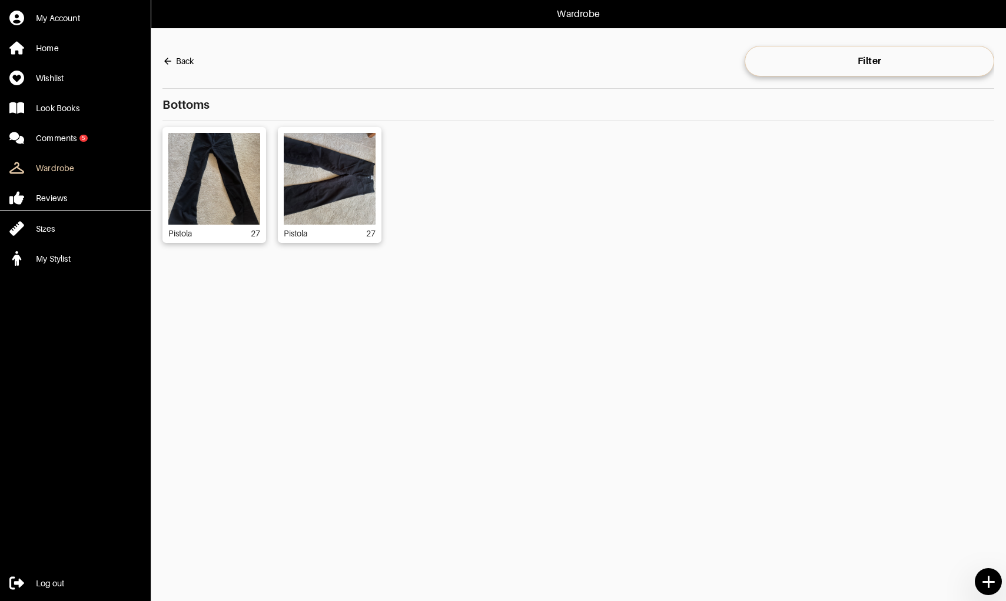
click at [988, 583] on icon at bounding box center [988, 582] width 12 height 12
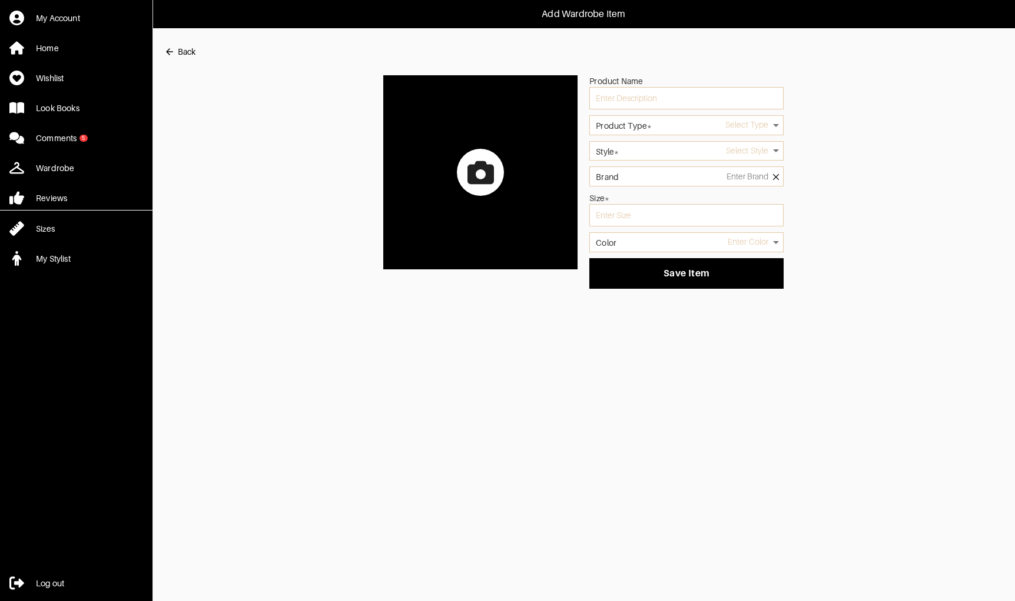
click at [491, 156] on div at bounding box center [480, 172] width 47 height 47
click at [0, 0] on input "file" at bounding box center [0, 0] width 0 height 0
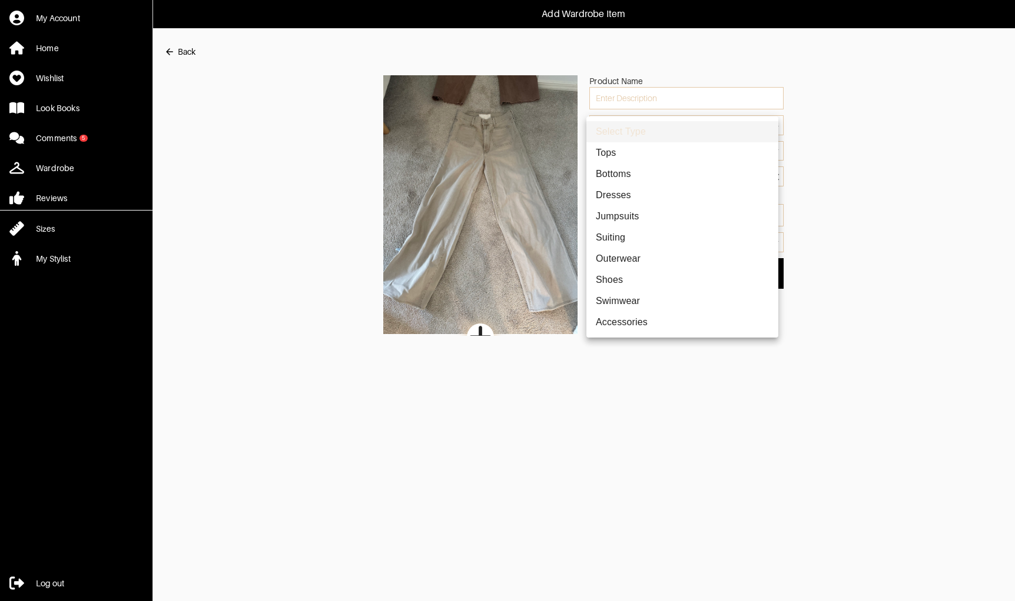
click at [632, 173] on li "Bottoms" at bounding box center [682, 174] width 192 height 21
type input "2"
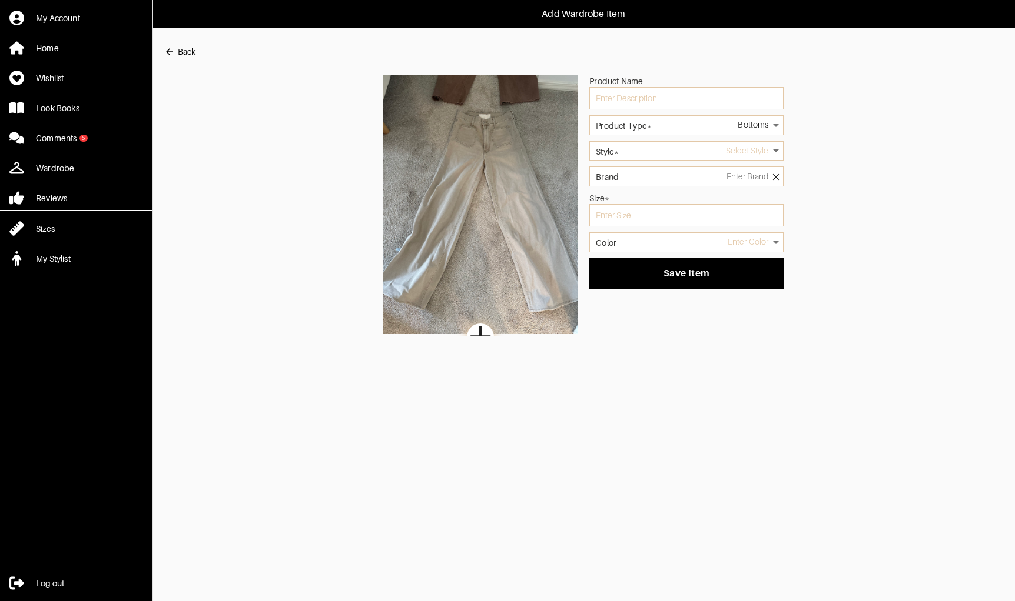
click at [640, 160] on div "Select Style" at bounding box center [686, 151] width 194 height 20
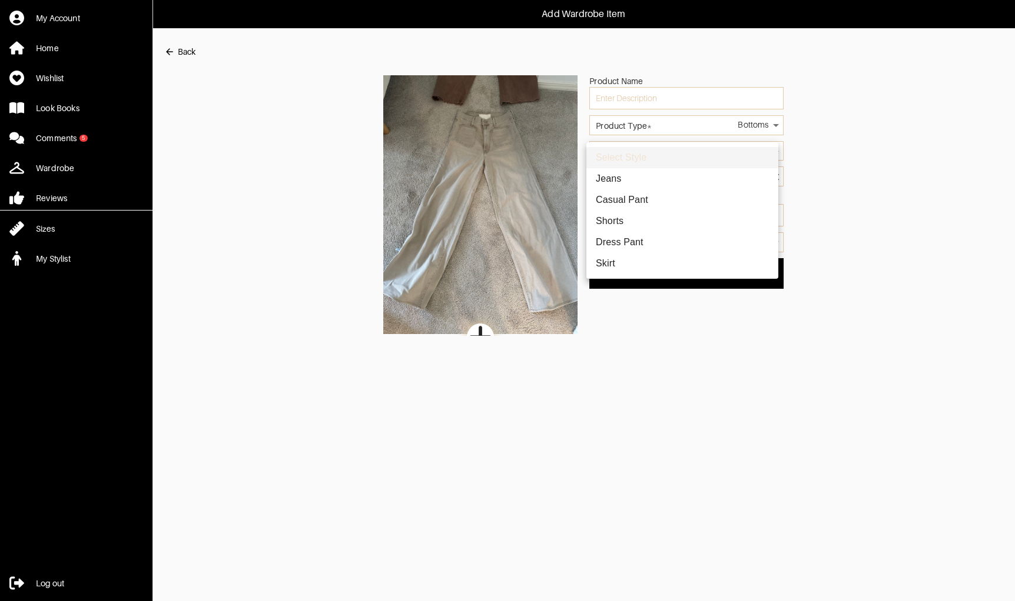
click at [646, 149] on body "Add Wardrobe Item My Account Home Wishlist Look Books Comments 5 Wardrobe Revie…" at bounding box center [507, 168] width 1015 height 336
click at [639, 177] on li "Jeans" at bounding box center [682, 178] width 192 height 21
type input "10"
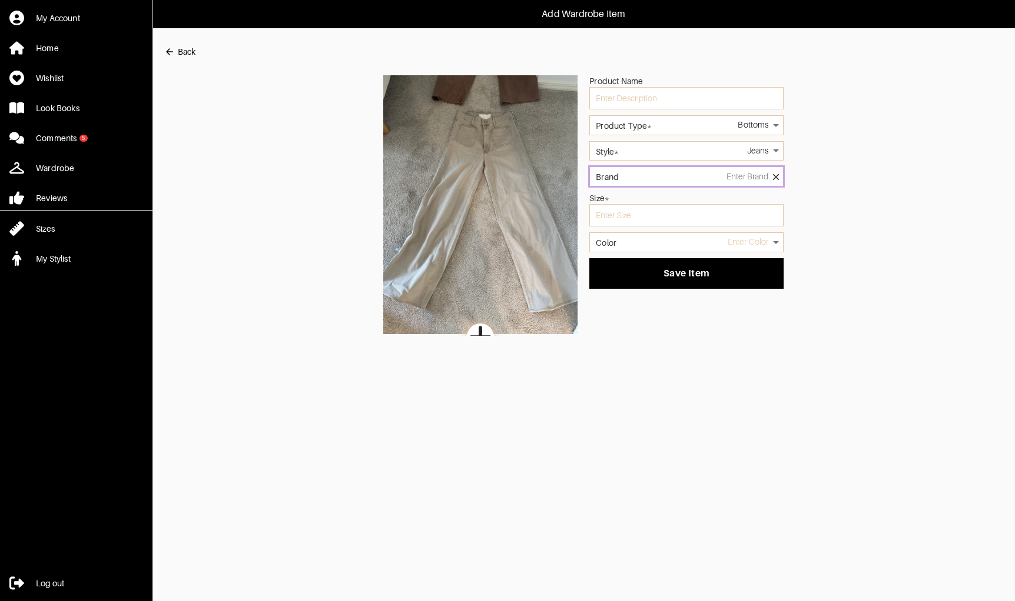
click at [639, 177] on input "Brand" at bounding box center [686, 177] width 194 height 20
type input "Pistola"
click at [654, 216] on input "text" at bounding box center [686, 215] width 194 height 22
type input "27"
click at [656, 247] on body "Add Wardrobe Item My Account Home Wishlist Look Books Comments 5 Wardrobe Revie…" at bounding box center [507, 168] width 1015 height 336
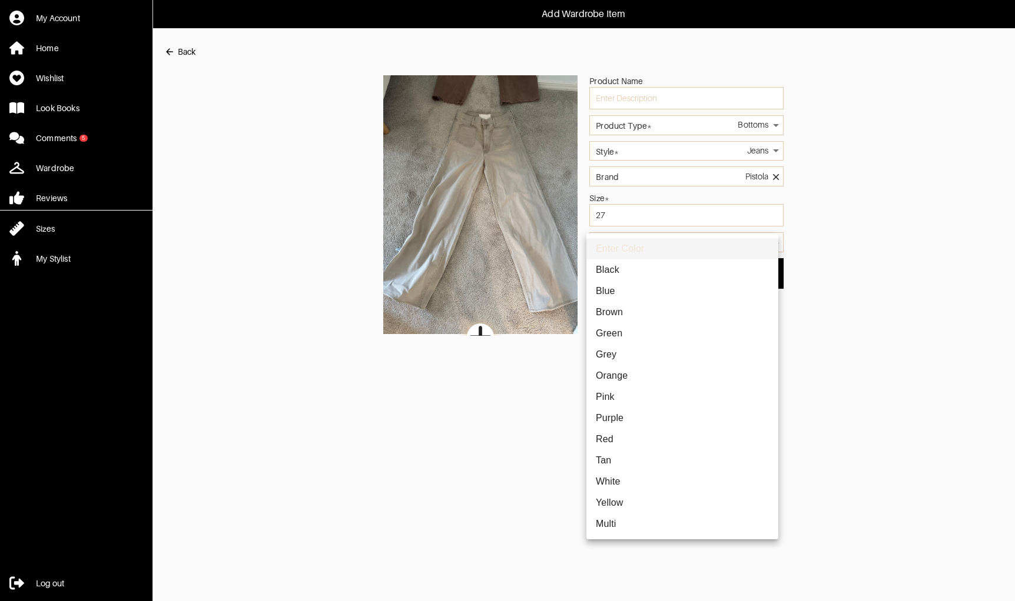
click at [700, 484] on li "White" at bounding box center [682, 481] width 192 height 21
type input "white"
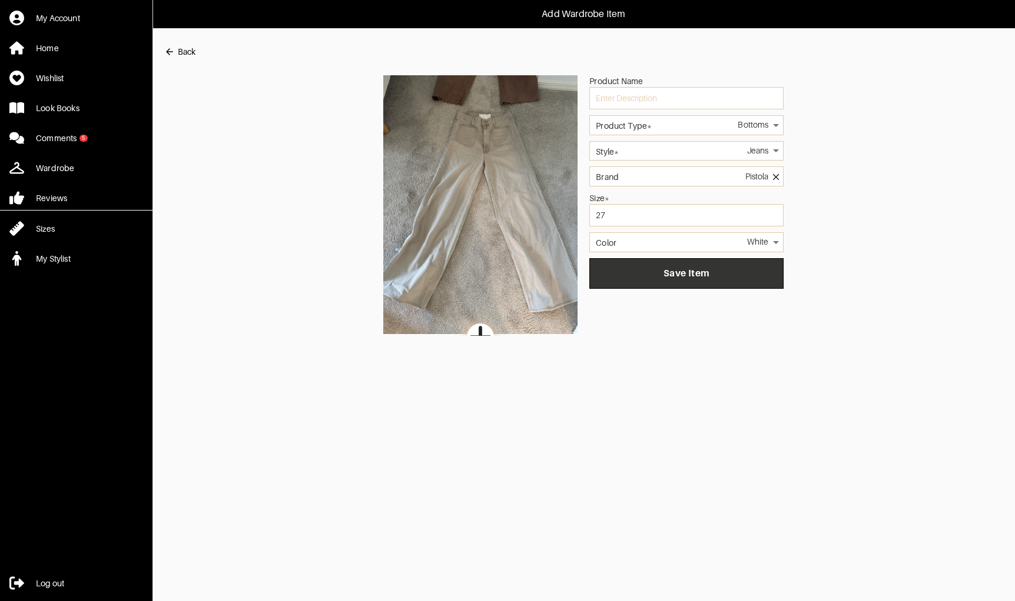
click at [675, 273] on span "Save Item" at bounding box center [686, 274] width 175 height 12
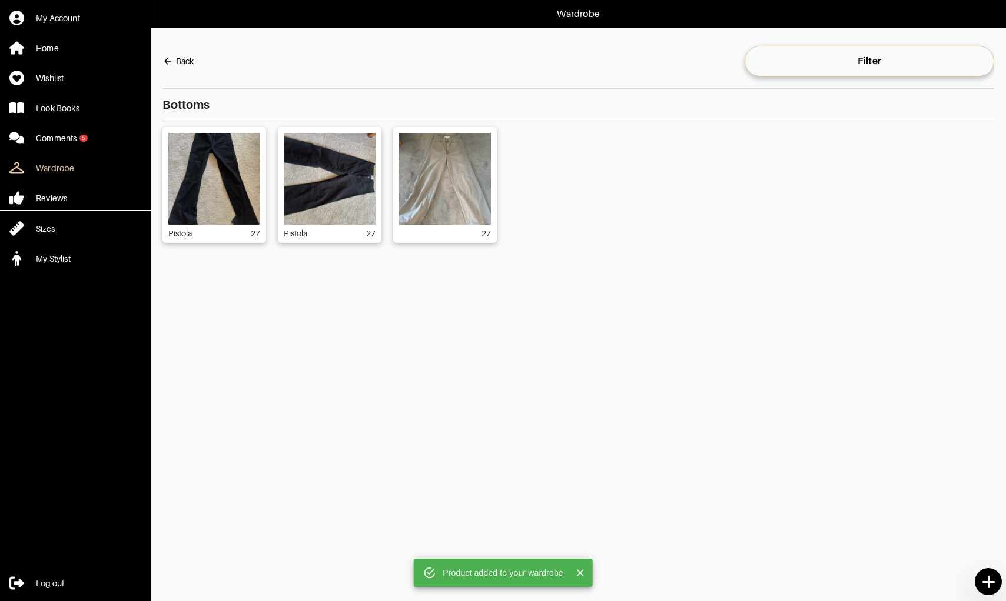
click at [989, 587] on icon at bounding box center [988, 582] width 21 height 21
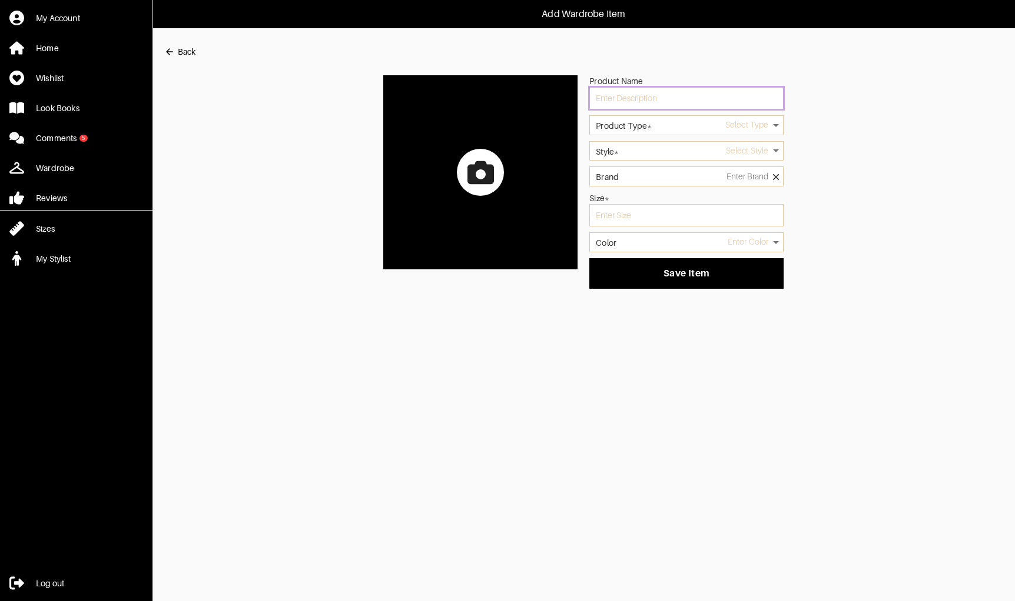
click at [703, 104] on input "text" at bounding box center [686, 98] width 194 height 22
click at [681, 129] on body "Add Wardrobe Item My Account Home Wishlist Look Books Comments 5 Wardrobe Revie…" at bounding box center [507, 144] width 1015 height 289
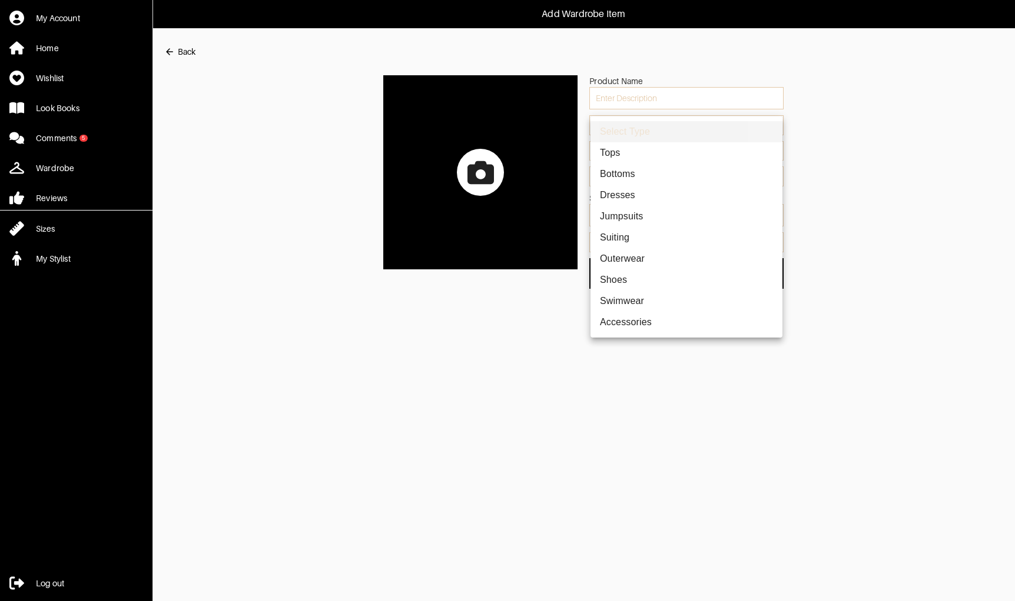
click at [653, 177] on li "Bottoms" at bounding box center [686, 174] width 192 height 21
type input "2"
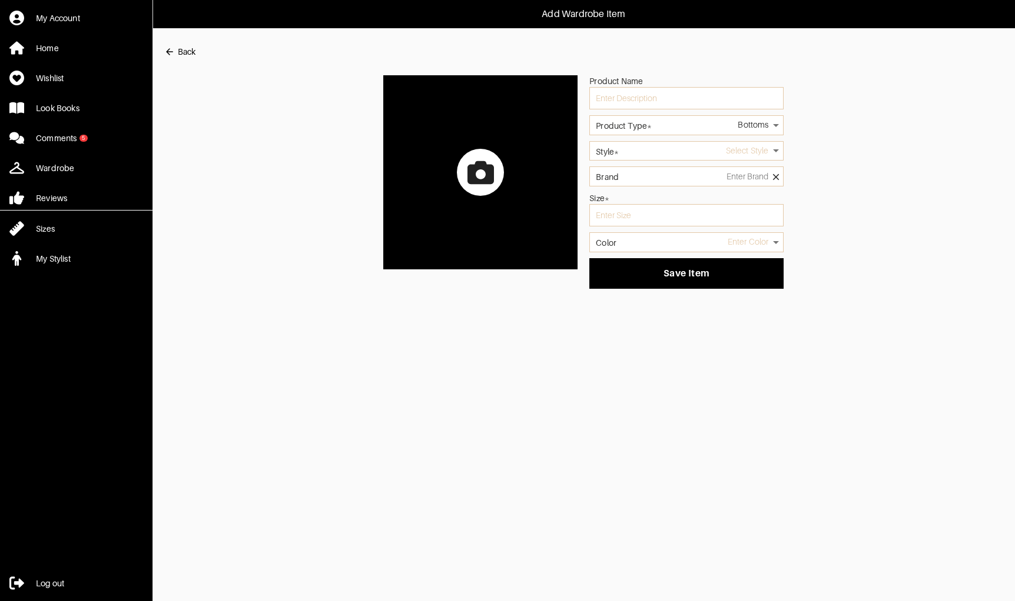
click at [666, 149] on body "Add Wardrobe Item My Account Home Wishlist Look Books Comments 5 Wardrobe Revie…" at bounding box center [507, 144] width 1015 height 289
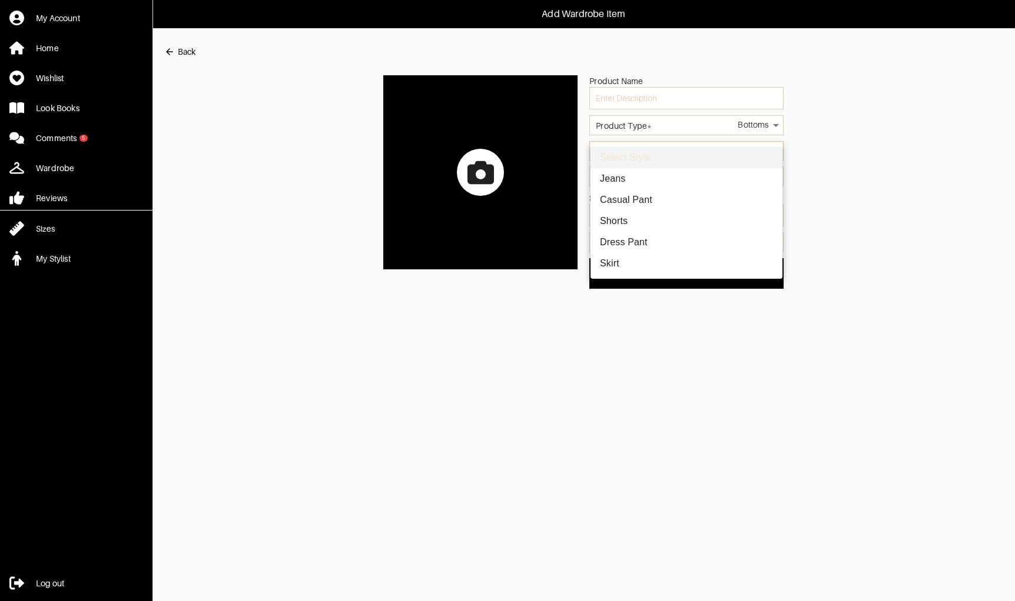
click at [639, 193] on li "Casual Pant" at bounding box center [686, 200] width 192 height 21
type input "9"
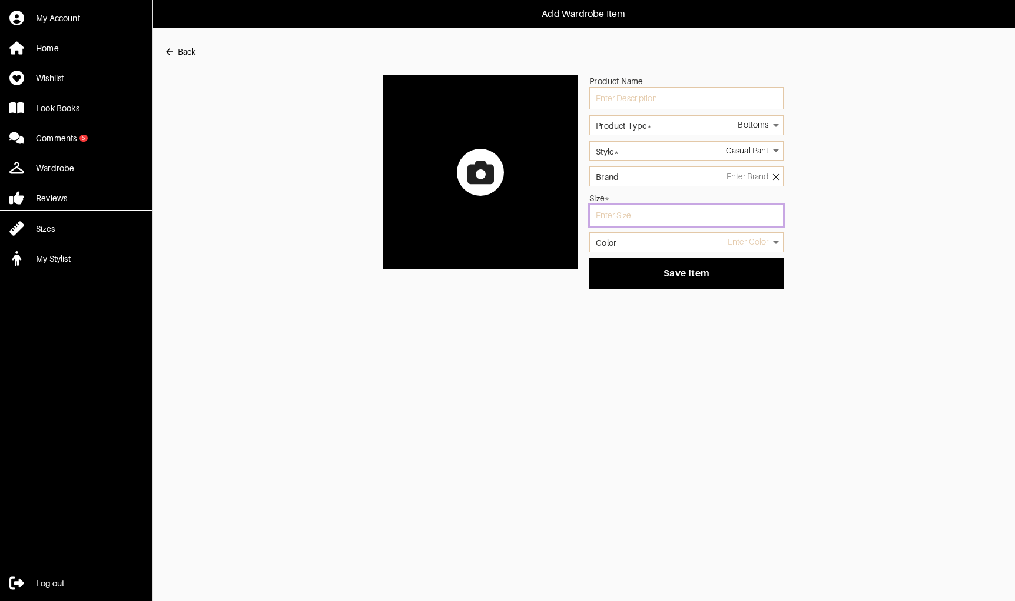
click at [682, 218] on input "text" at bounding box center [686, 215] width 194 height 22
type input "27"
click at [680, 245] on body "Add Wardrobe Item My Account Home Wishlist Look Books Comments 5 Wardrobe Revie…" at bounding box center [507, 144] width 1015 height 289
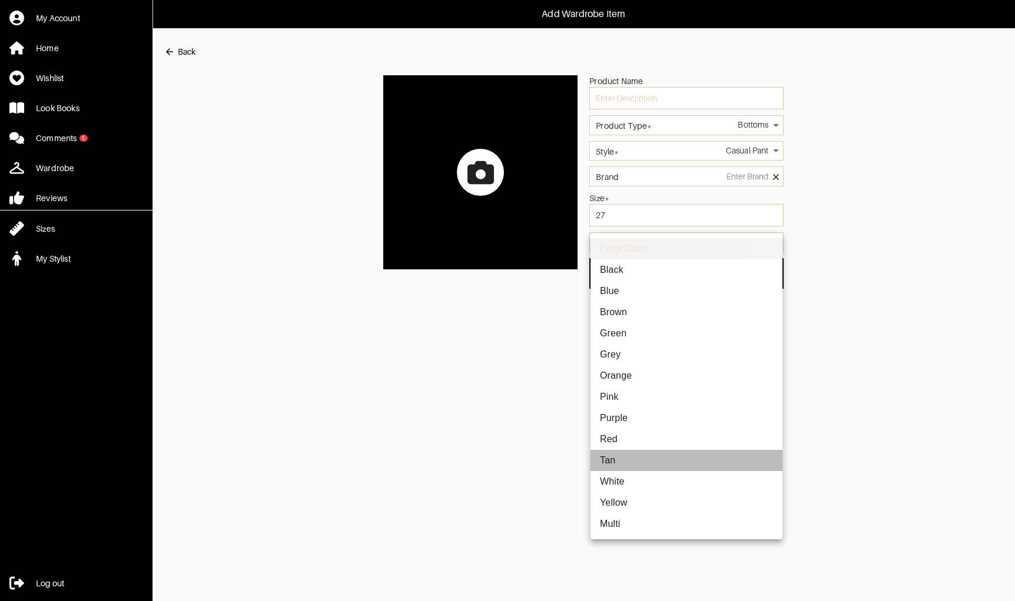
click at [610, 459] on li "Tan" at bounding box center [686, 460] width 192 height 21
type input "tan"
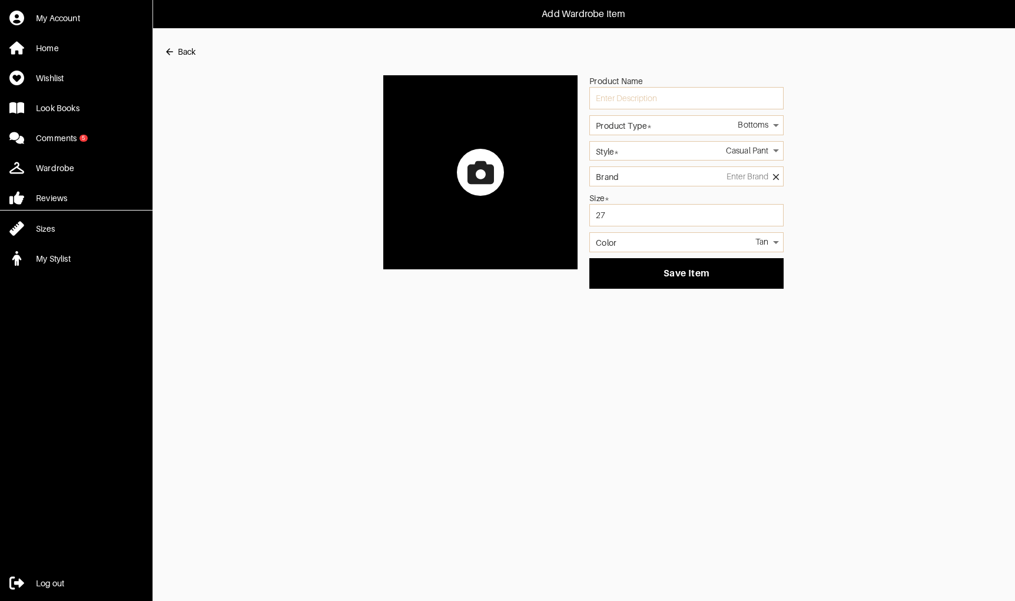
click at [474, 178] on icon at bounding box center [480, 172] width 26 height 23
click at [0, 0] on input "file" at bounding box center [0, 0] width 0 height 0
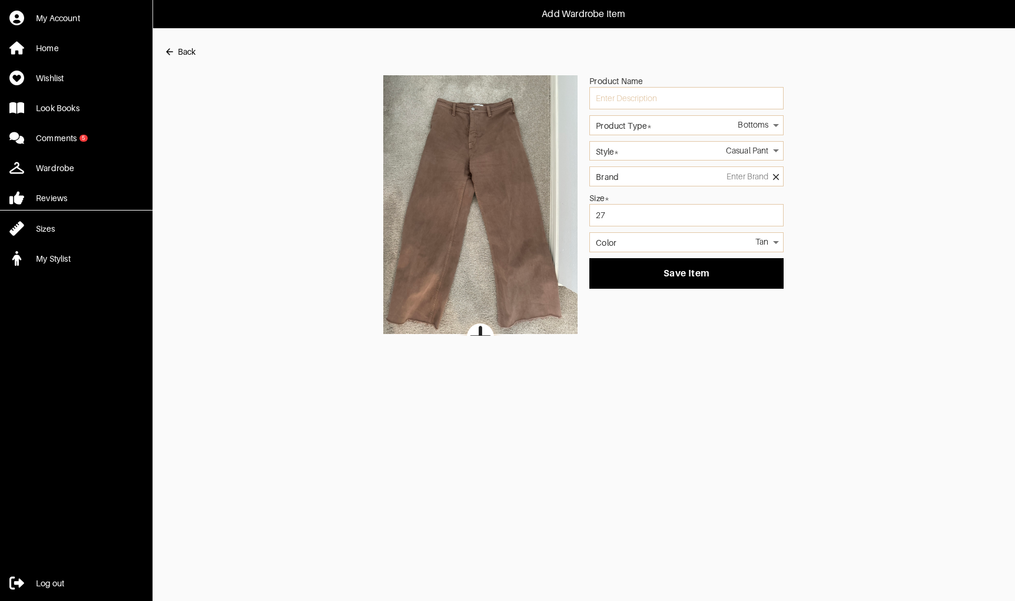
click at [693, 134] on body "Add Wardrobe Item My Account Home Wishlist Look Books Comments 5 Wardrobe Revie…" at bounding box center [507, 168] width 1015 height 336
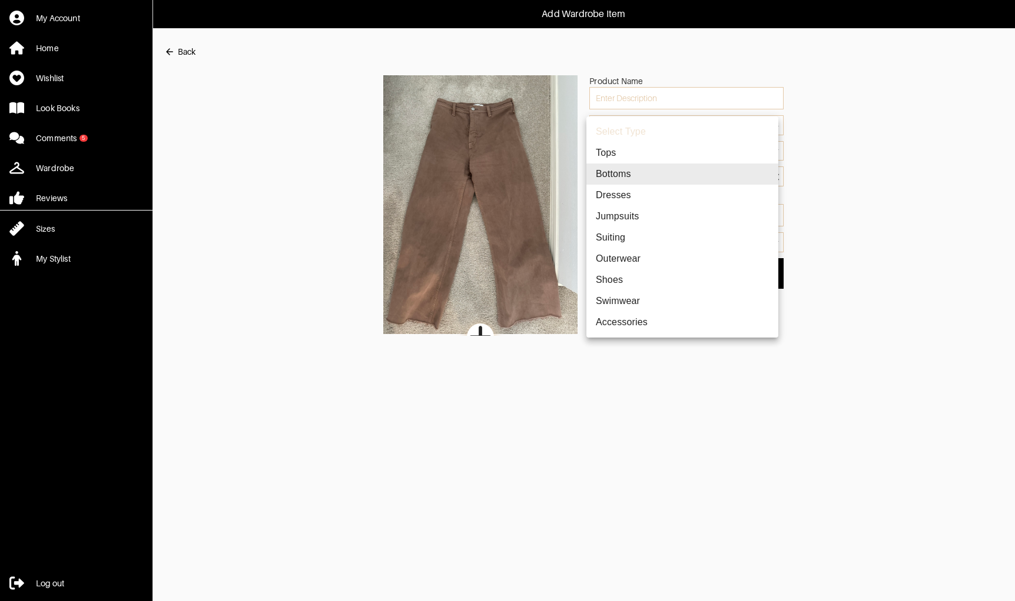
click at [668, 178] on li "Bottoms" at bounding box center [682, 174] width 192 height 21
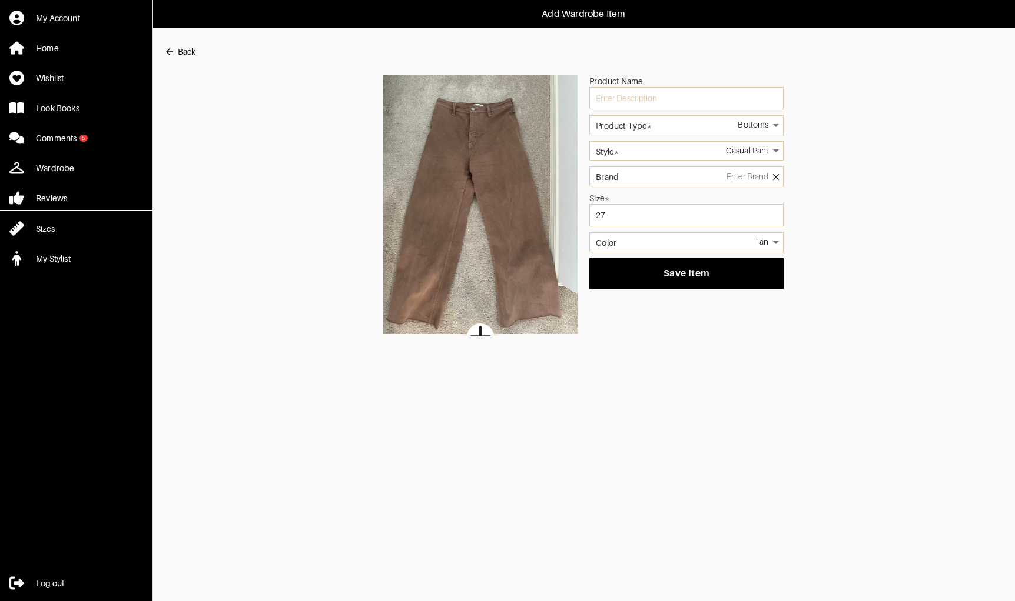
click at [685, 143] on body "Add Wardrobe Item My Account Home Wishlist Look Books Comments 5 Wardrobe Revie…" at bounding box center [507, 168] width 1015 height 336
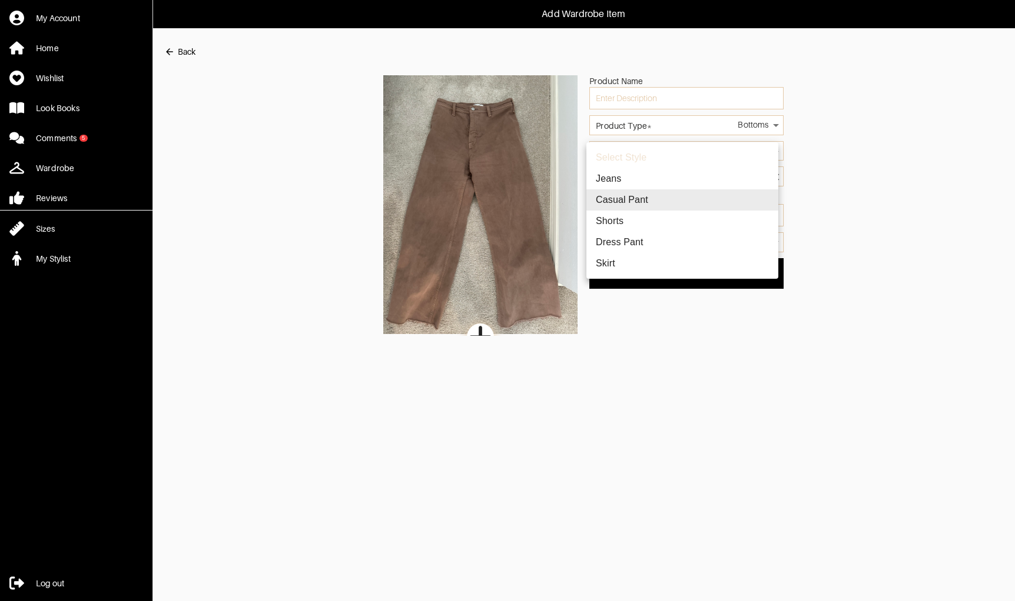
click at [672, 177] on li "Jeans" at bounding box center [682, 178] width 192 height 21
type input "10"
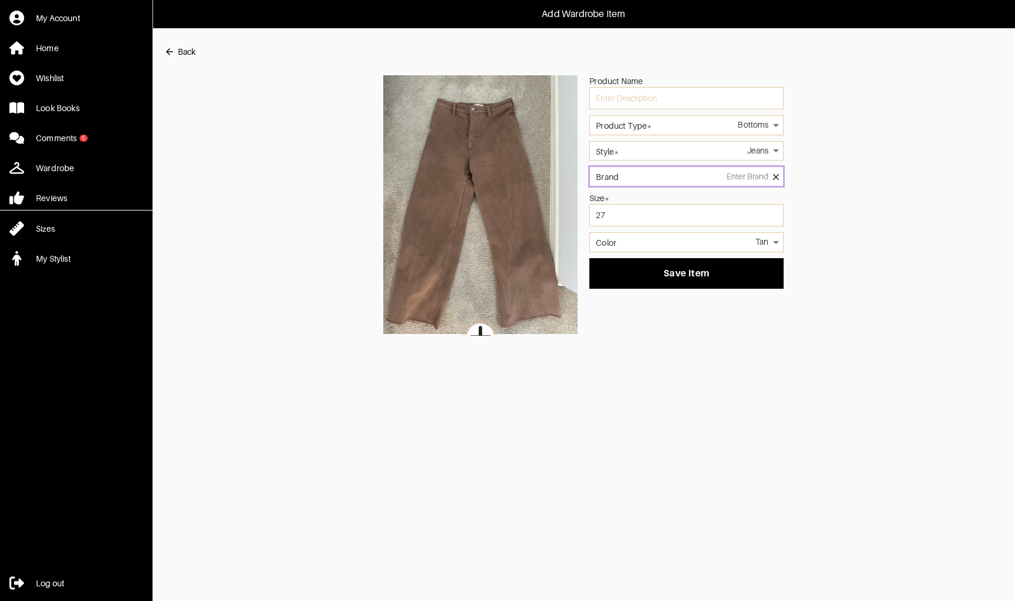
click at [674, 174] on input "Brand" at bounding box center [686, 177] width 194 height 20
type input "Pistola"
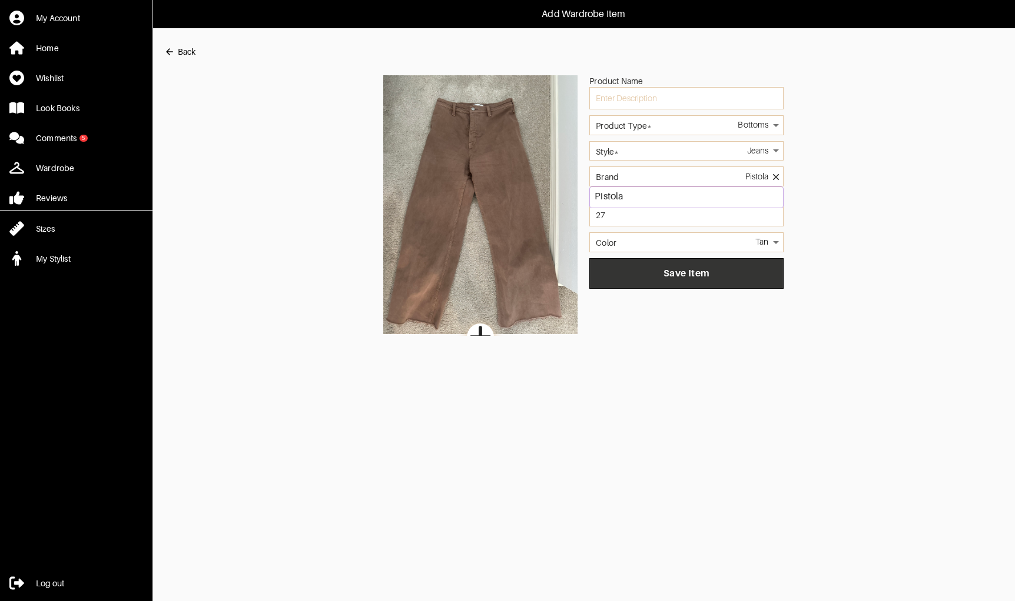
click at [677, 265] on button "Save Item" at bounding box center [686, 273] width 194 height 31
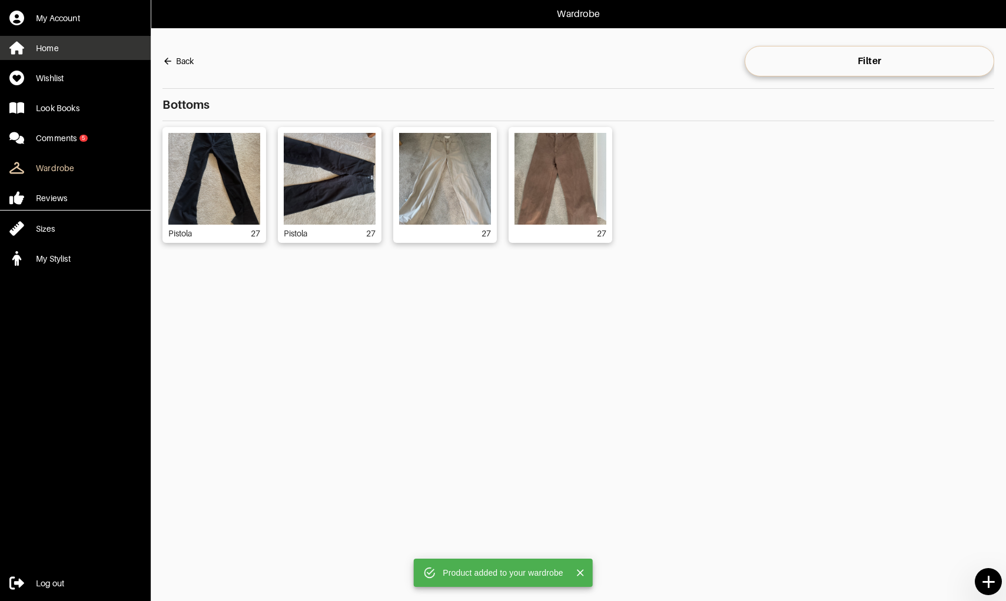
click at [109, 49] on link "Home" at bounding box center [75, 48] width 151 height 24
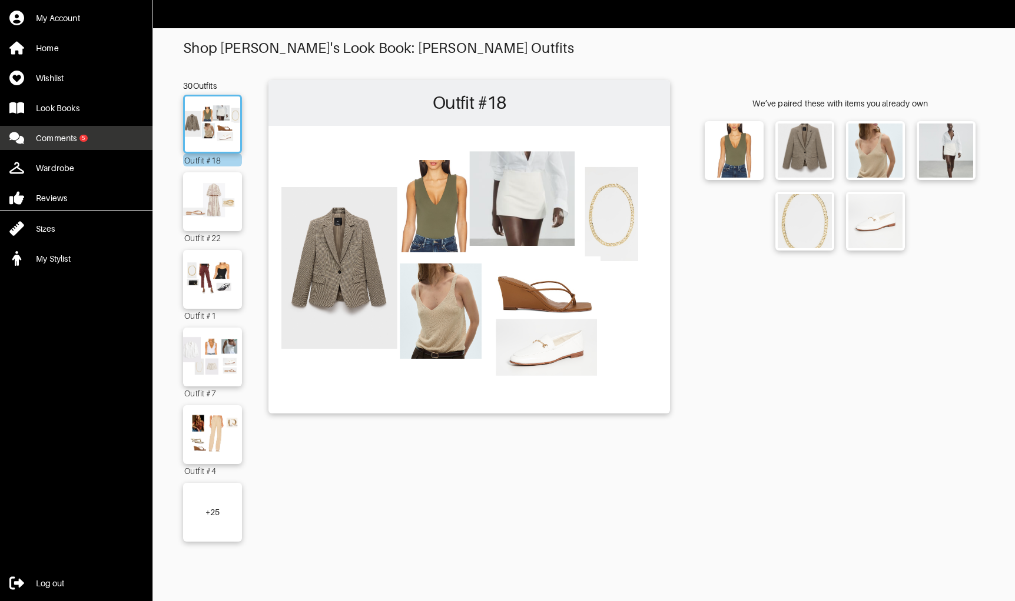
click at [87, 144] on link "Comments 5" at bounding box center [76, 138] width 152 height 24
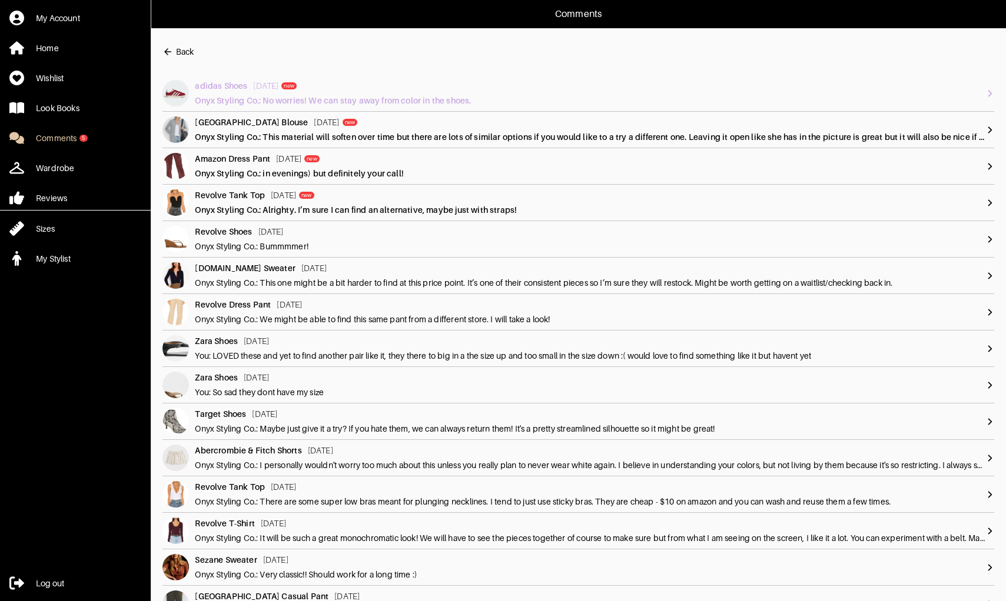
click at [226, 98] on div "Onyx Styling Co.: No worries! We can stay away from color in the shoes." at bounding box center [590, 101] width 791 height 12
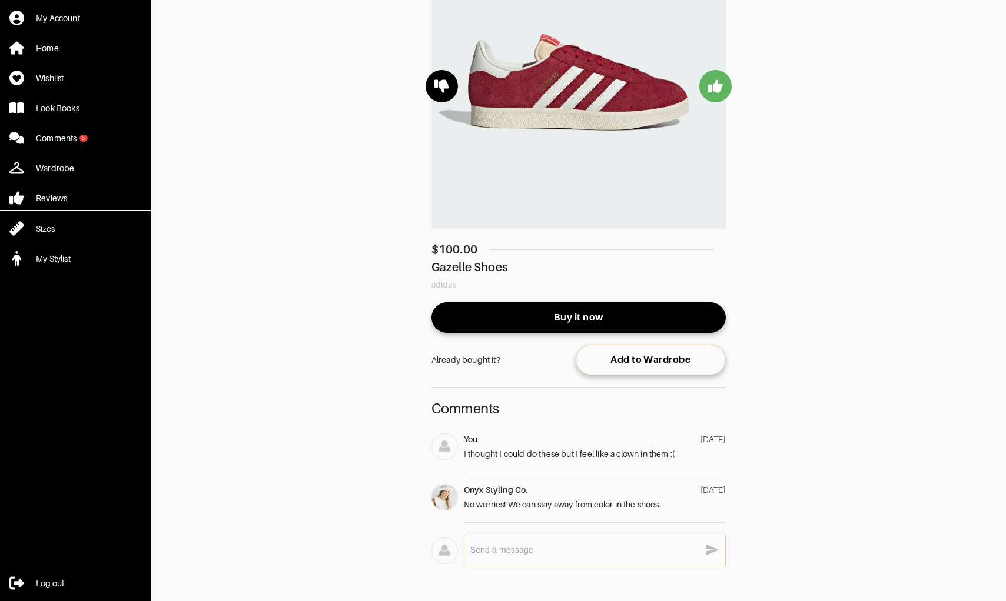
scroll to position [165, 0]
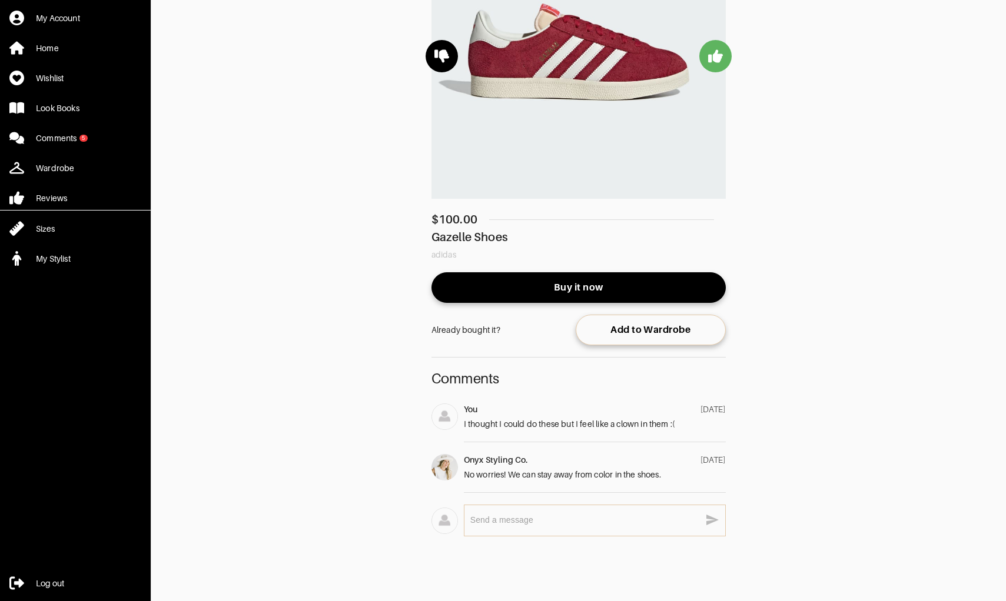
click at [532, 515] on textarea at bounding box center [585, 520] width 230 height 11
type textarea "I did get the white and black though!"
click at [716, 515] on icon "button" at bounding box center [712, 520] width 12 height 11
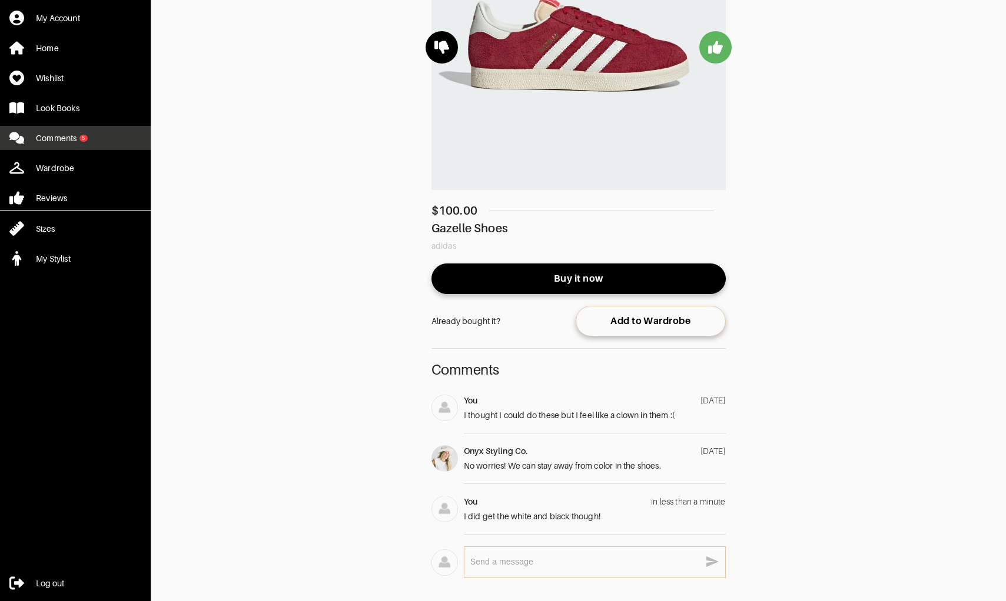
click at [72, 131] on link "Comments 5" at bounding box center [75, 138] width 151 height 24
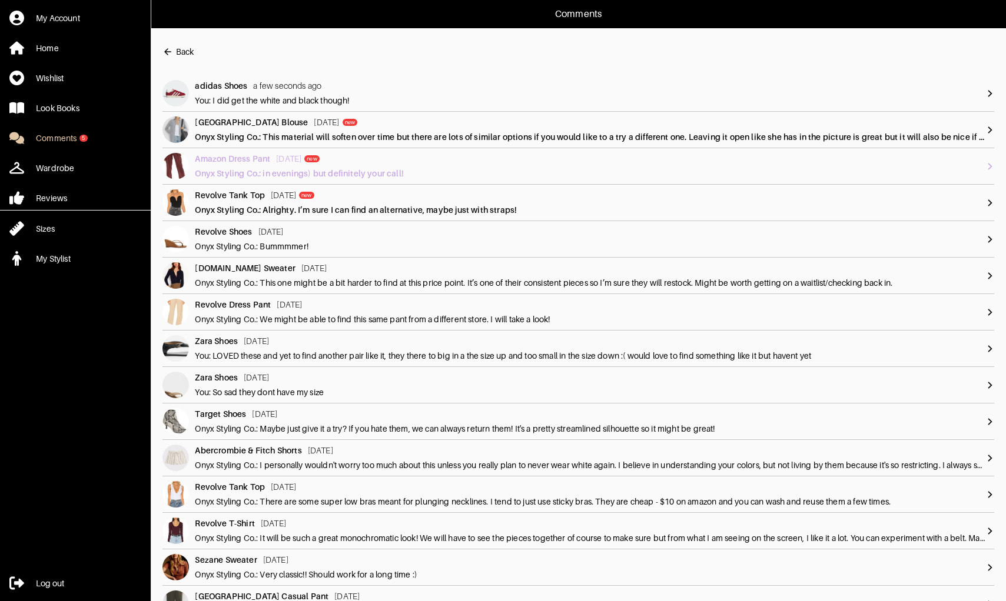
click at [234, 182] on link "Amazon Dress Pant new [DATE] new Onyx Styling Co.: in evenings) but definitely …" at bounding box center [578, 166] width 832 height 36
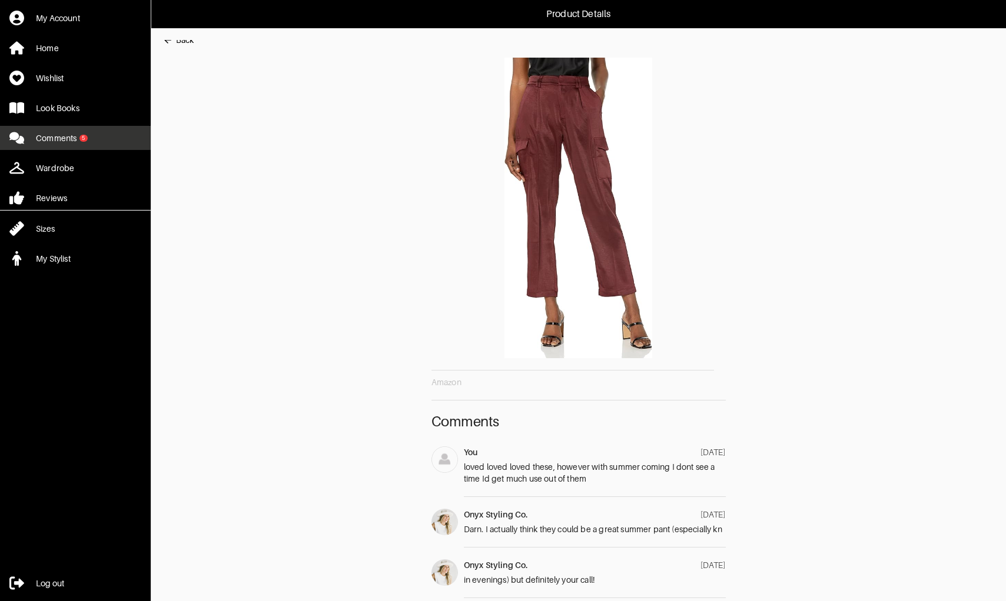
click at [47, 144] on link "Comments 5" at bounding box center [75, 138] width 151 height 24
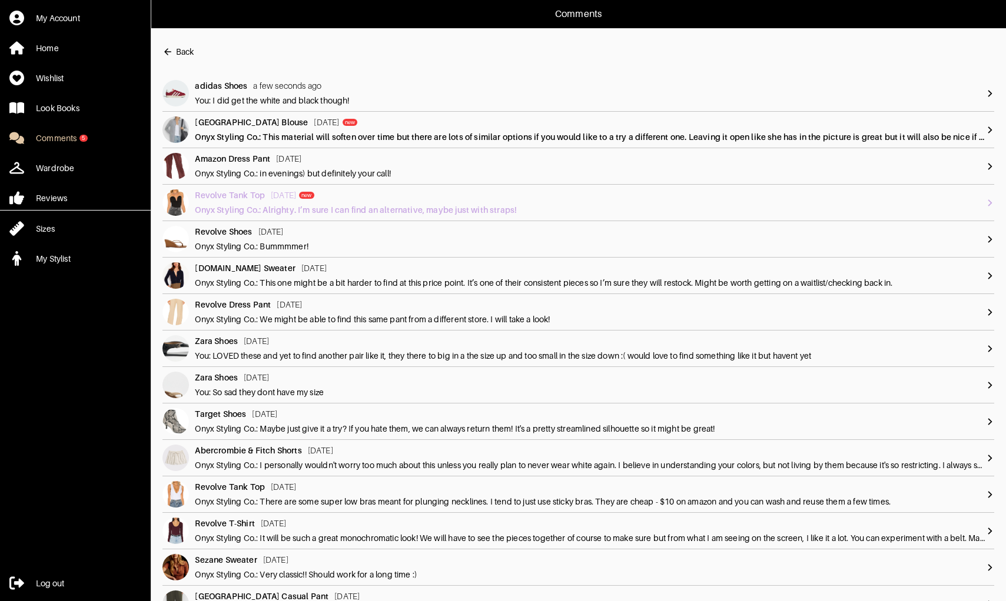
click at [211, 187] on link "Revolve Tank Top new [DATE] new Onyx Styling Co.: Alrighty. I’m sure I can find…" at bounding box center [578, 203] width 832 height 36
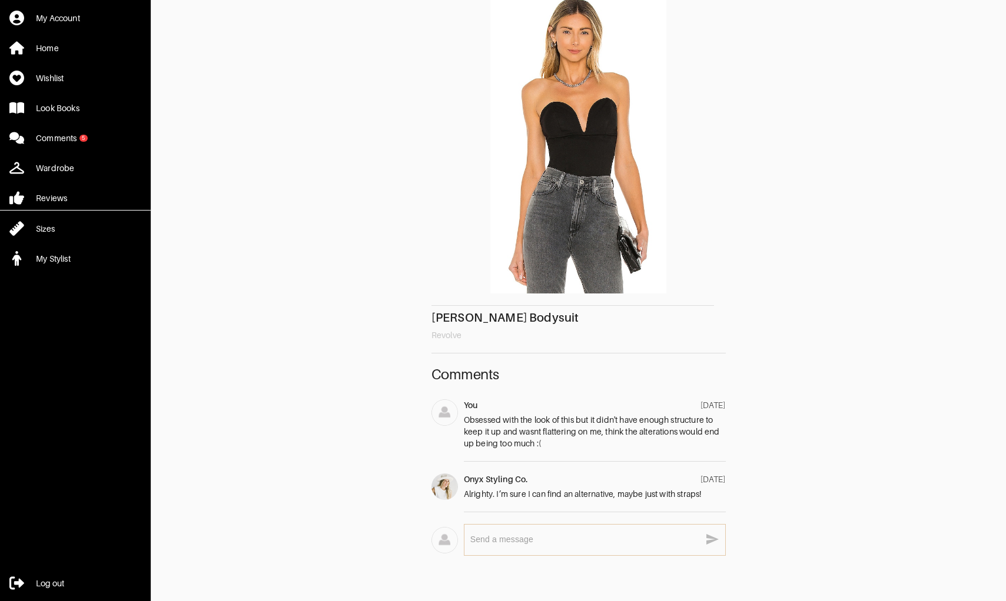
scroll to position [93, 0]
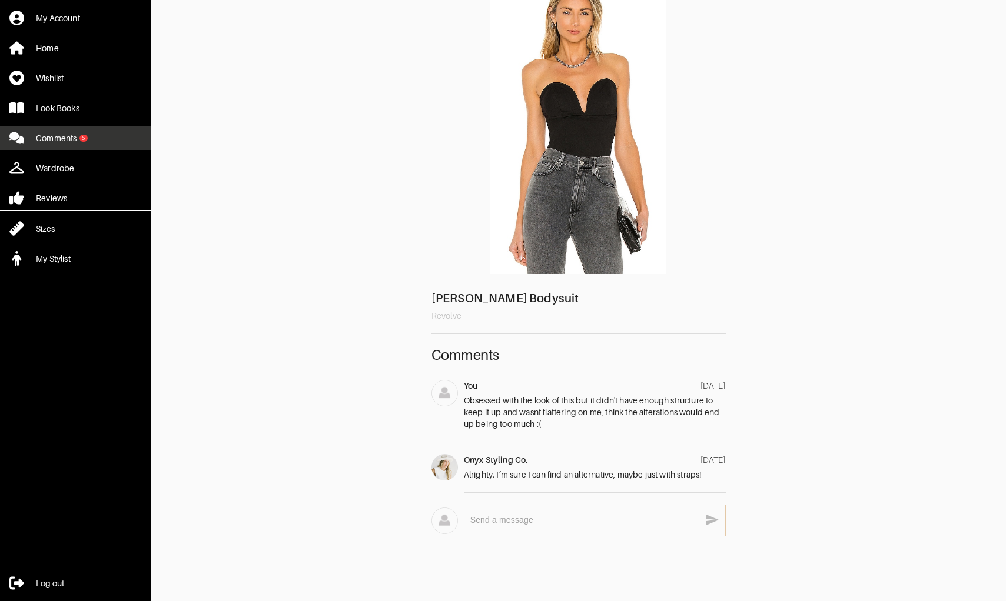
click at [84, 141] on link "Comments 5" at bounding box center [75, 138] width 151 height 24
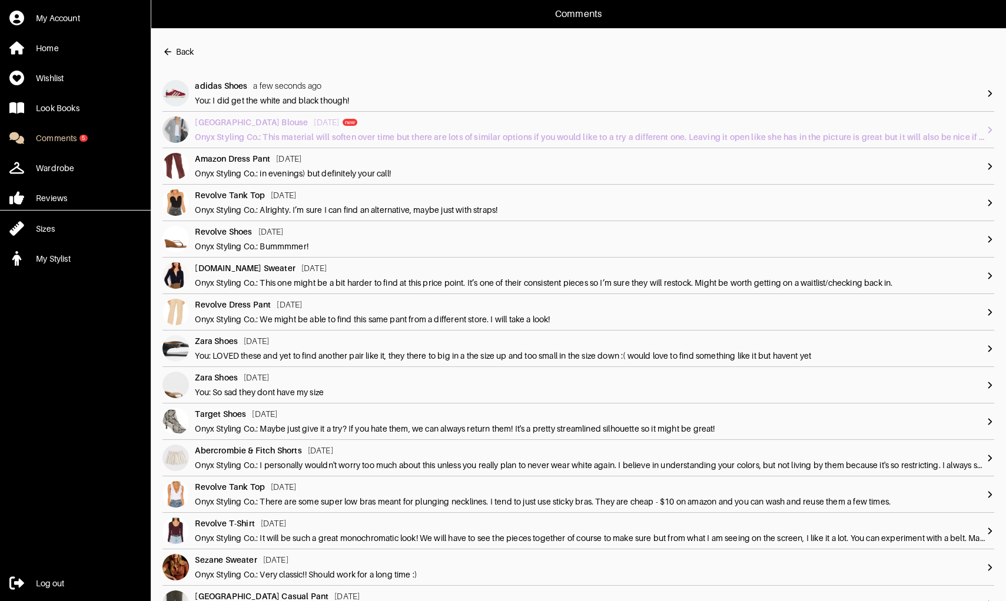
click at [250, 135] on div "Onyx Styling Co.: This material will soften over time but there are lots of sim…" at bounding box center [590, 137] width 791 height 12
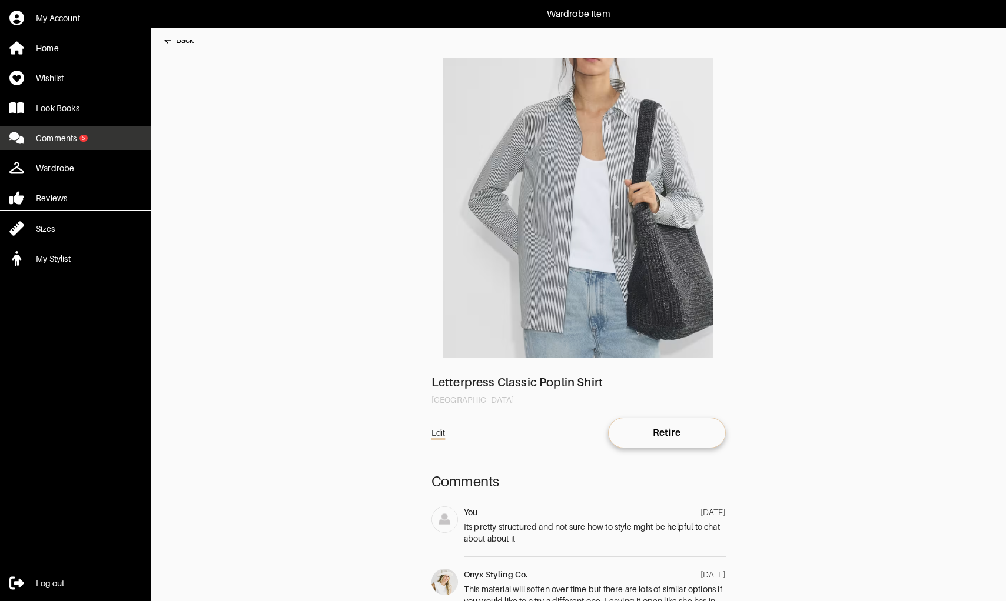
click at [92, 144] on link "Comments 5" at bounding box center [75, 138] width 151 height 24
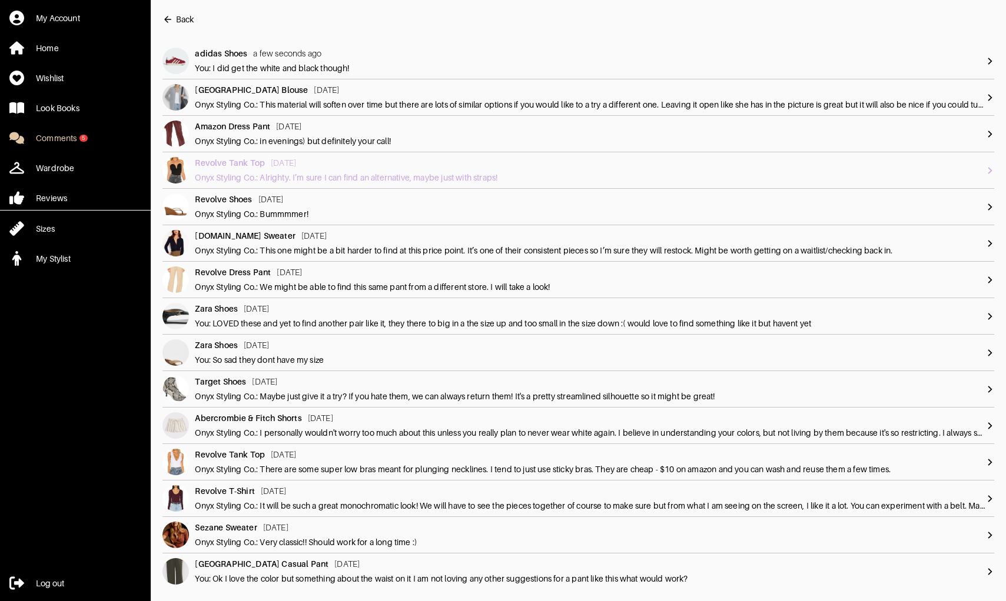
scroll to position [41, 0]
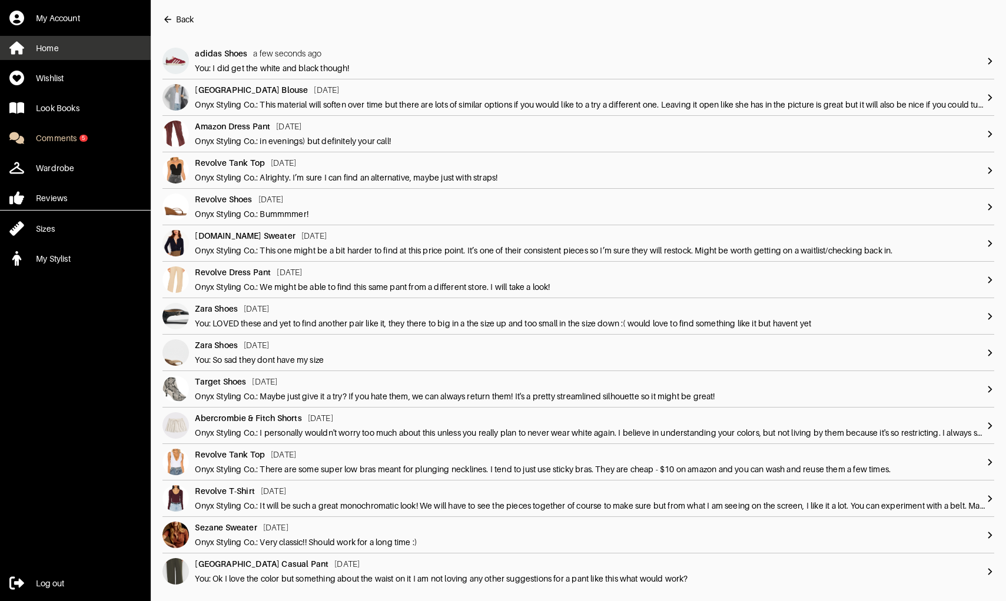
click at [80, 57] on link "Home" at bounding box center [75, 48] width 151 height 24
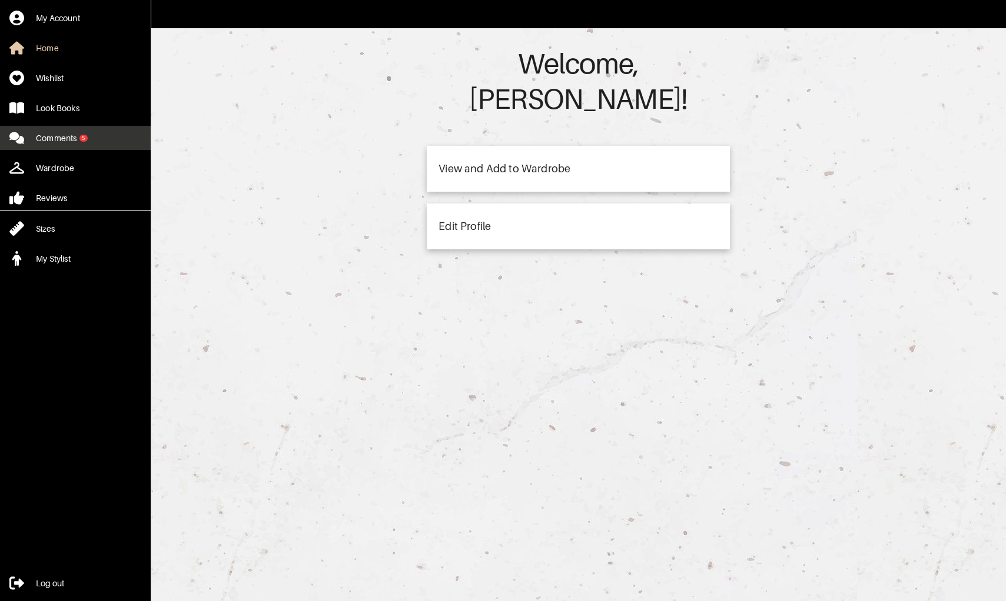
click at [83, 131] on link "Comments 5" at bounding box center [75, 138] width 151 height 24
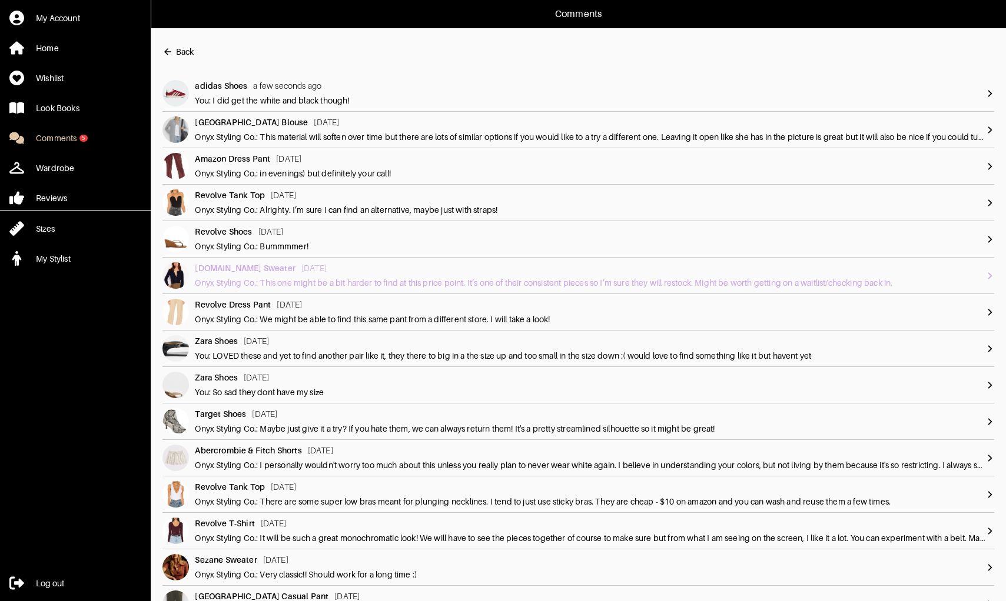
click at [218, 268] on div "[DOMAIN_NAME] Sweater" at bounding box center [245, 268] width 101 height 12
